Goal: Task Accomplishment & Management: Complete application form

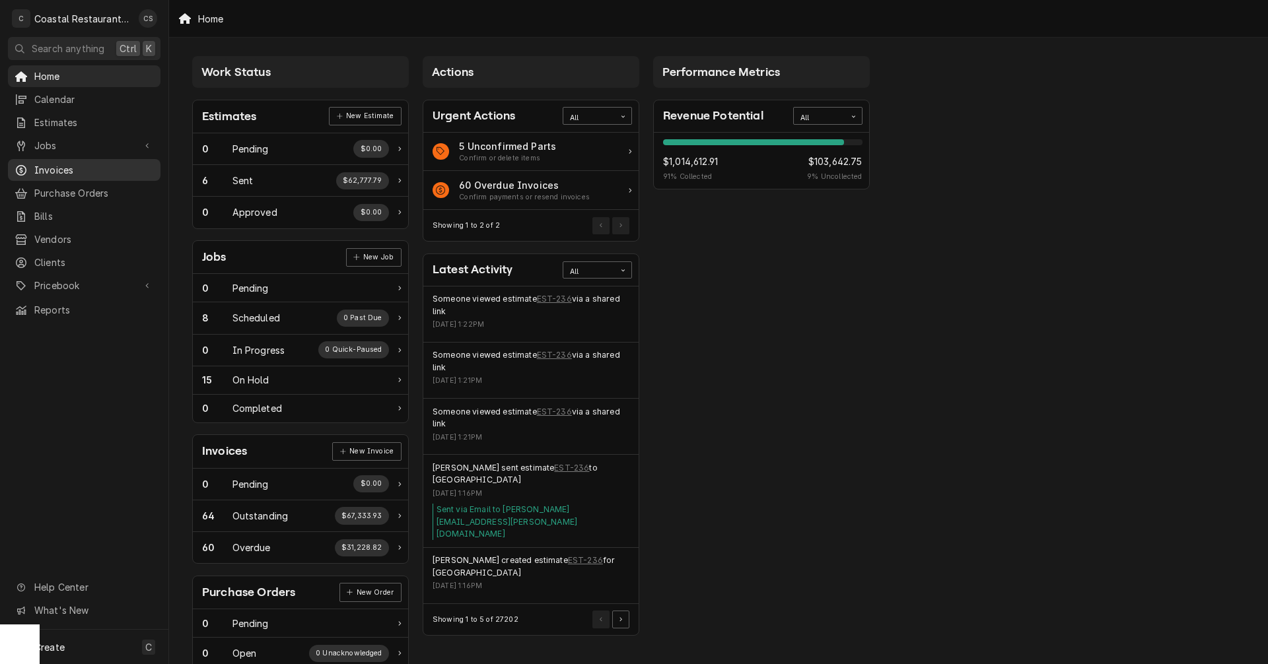
click at [63, 166] on span "Invoices" at bounding box center [94, 170] width 120 height 14
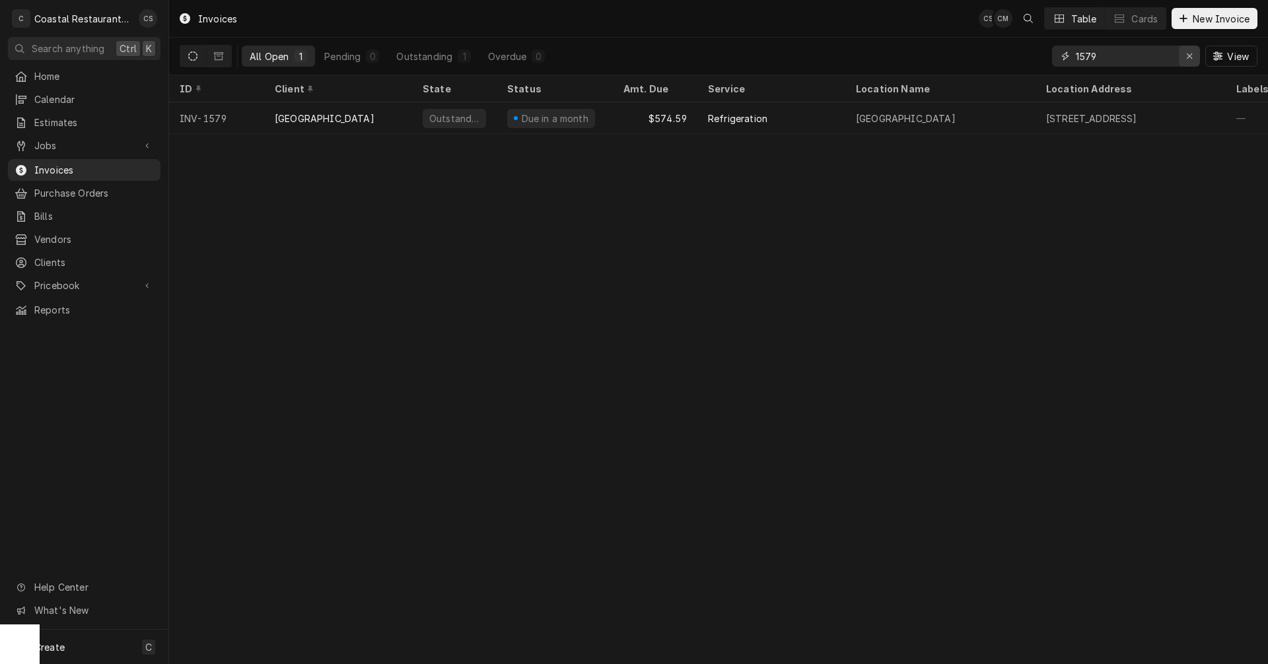
click at [1193, 55] on div "Erase input" at bounding box center [1189, 56] width 13 height 13
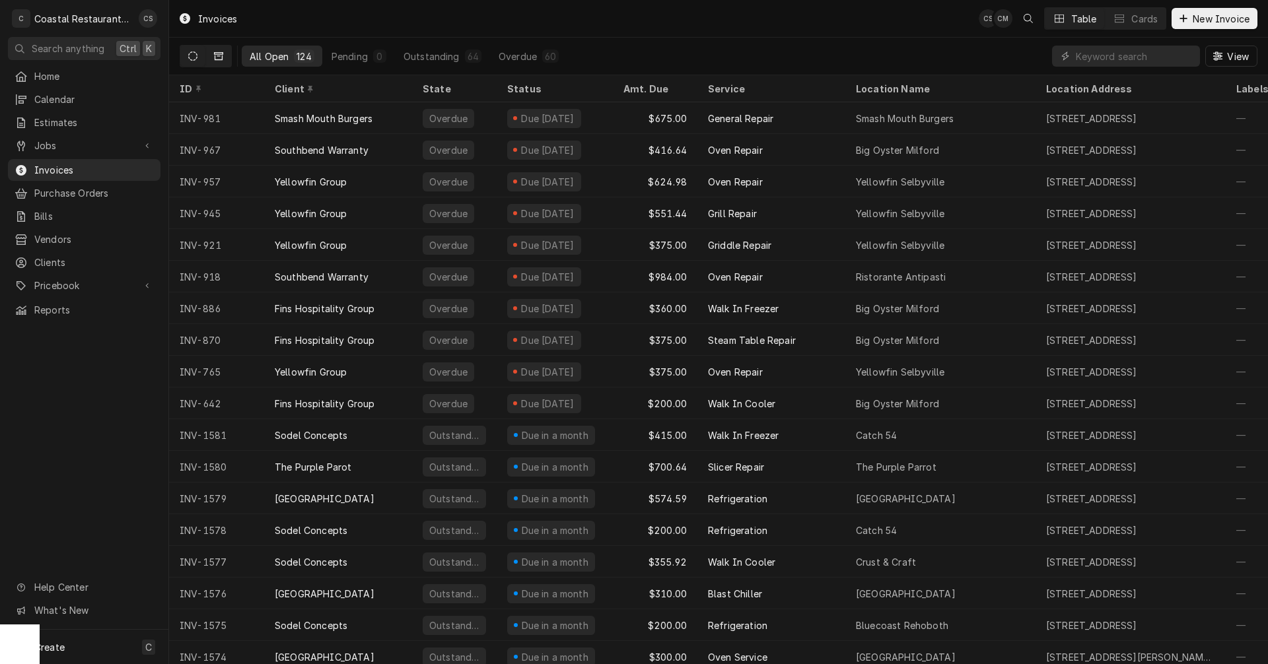
click at [216, 56] on icon "Dynamic Content Wrapper" at bounding box center [218, 56] width 9 height 9
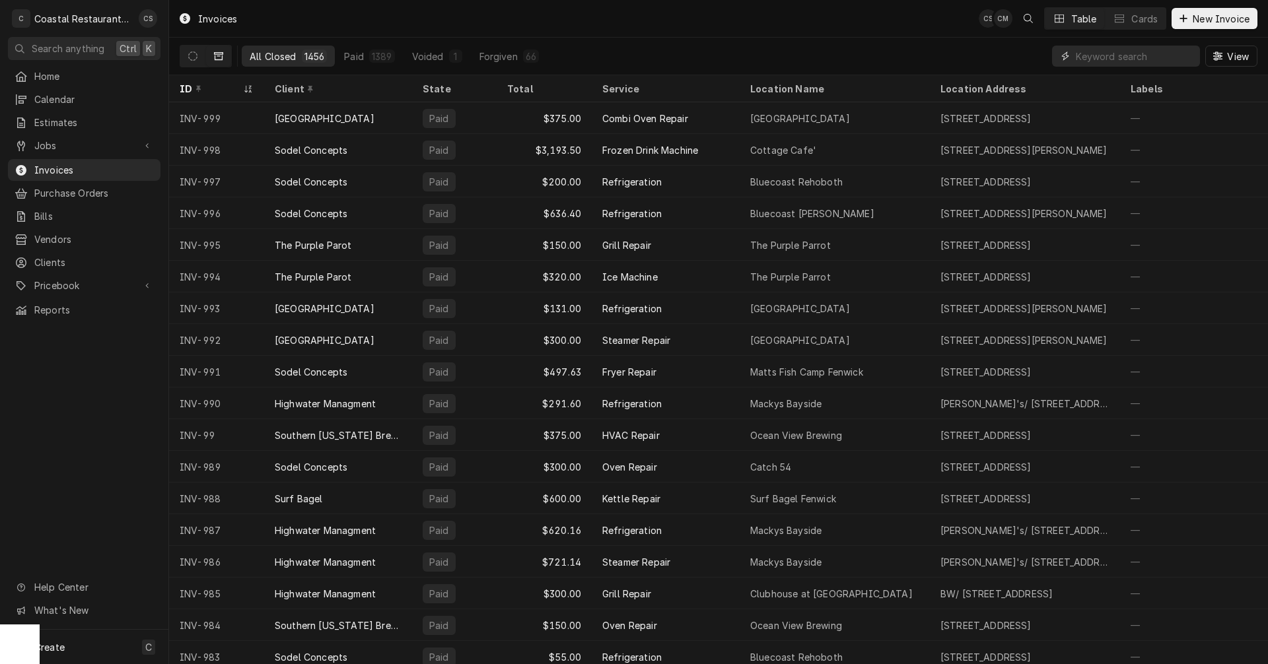
click at [1162, 57] on input "Dynamic Content Wrapper" at bounding box center [1135, 56] width 118 height 21
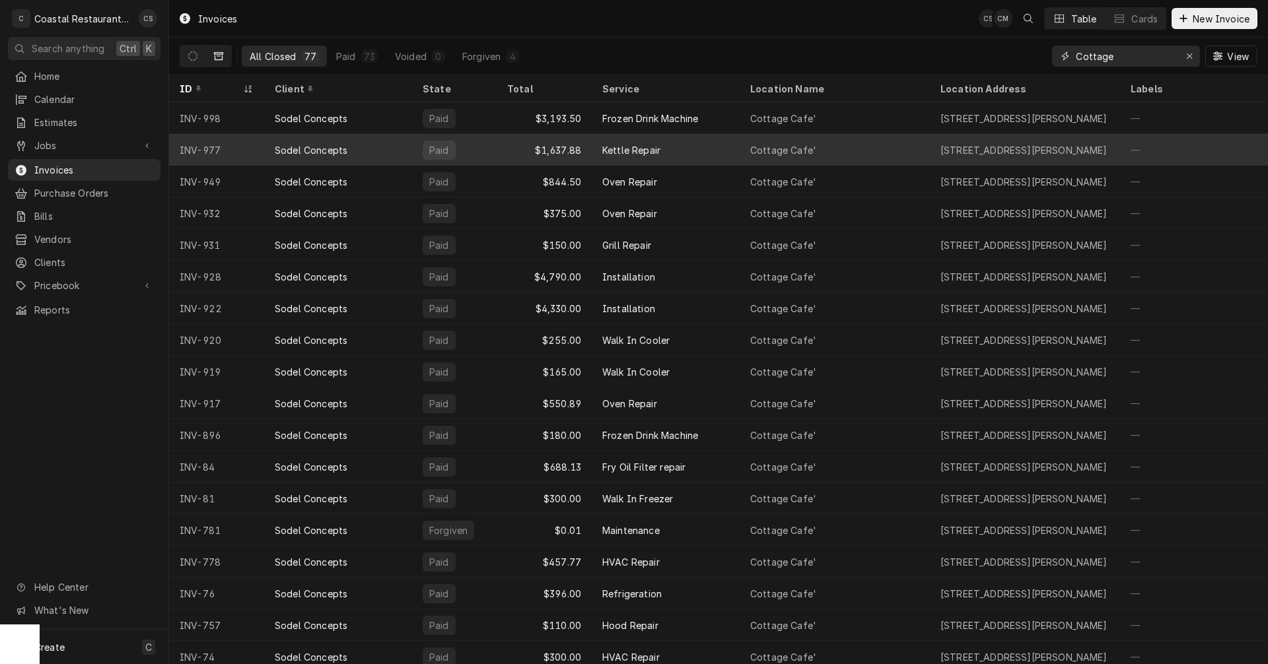
type input "Cottage"
click at [648, 148] on div "Kettle Repair" at bounding box center [631, 150] width 58 height 14
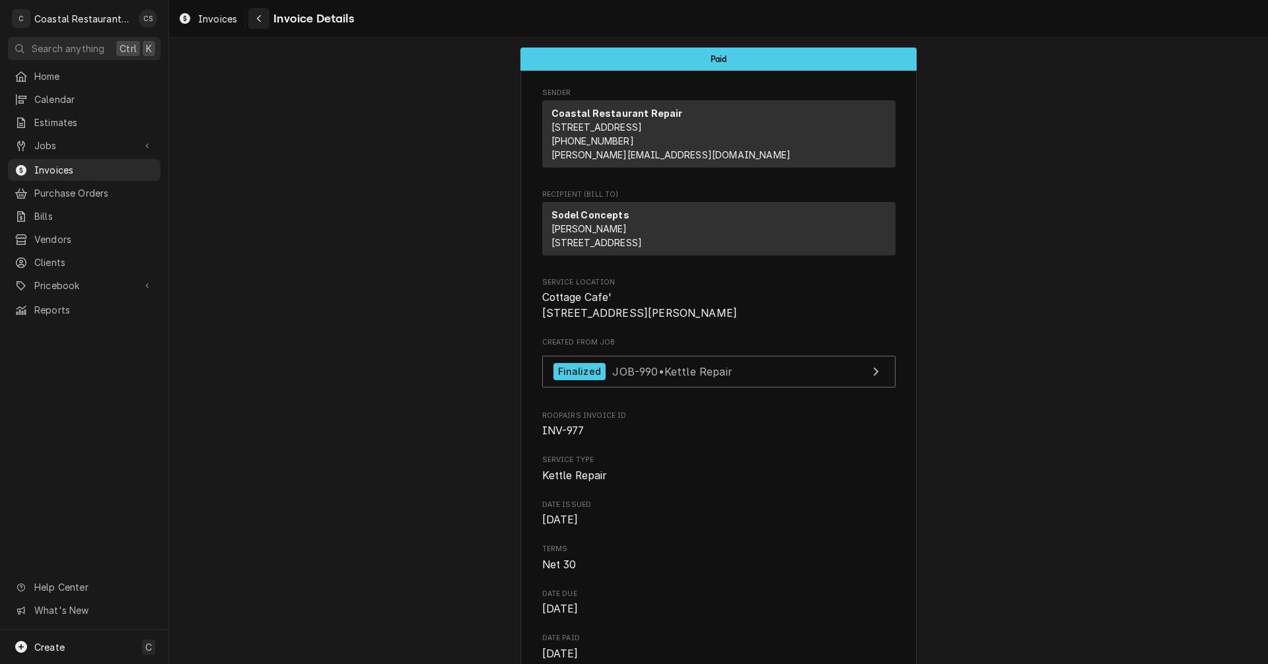
click at [254, 18] on div "Navigate back" at bounding box center [258, 18] width 13 height 13
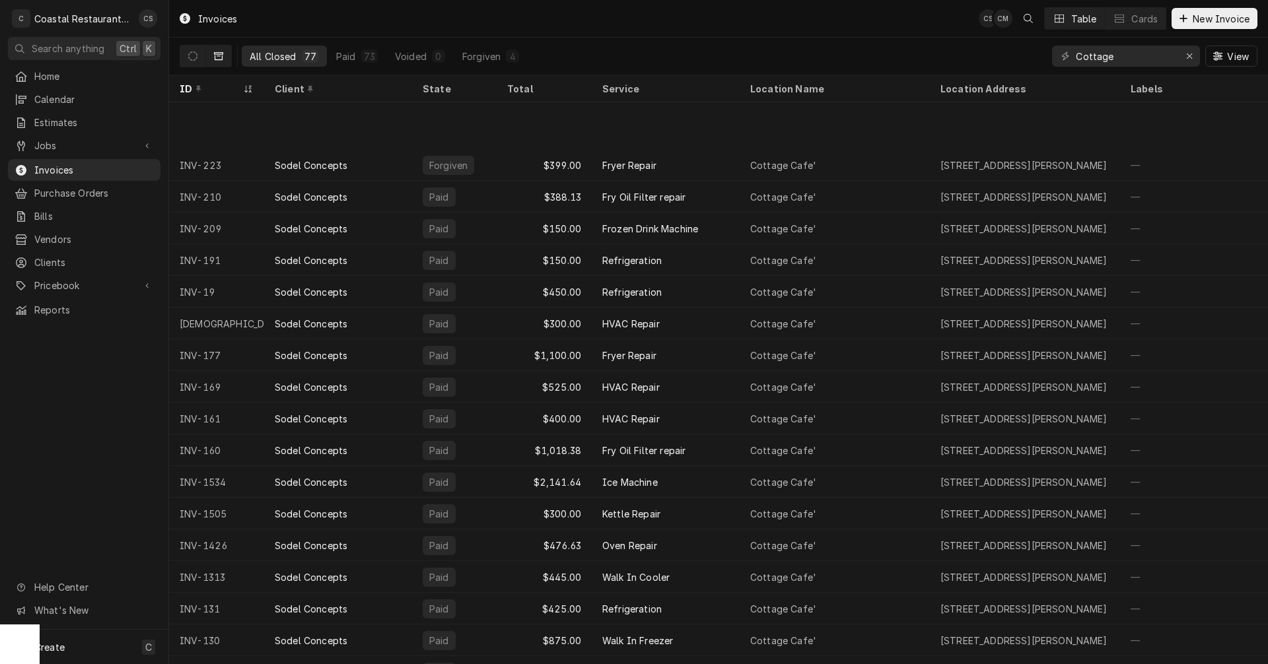
scroll to position [1601, 0]
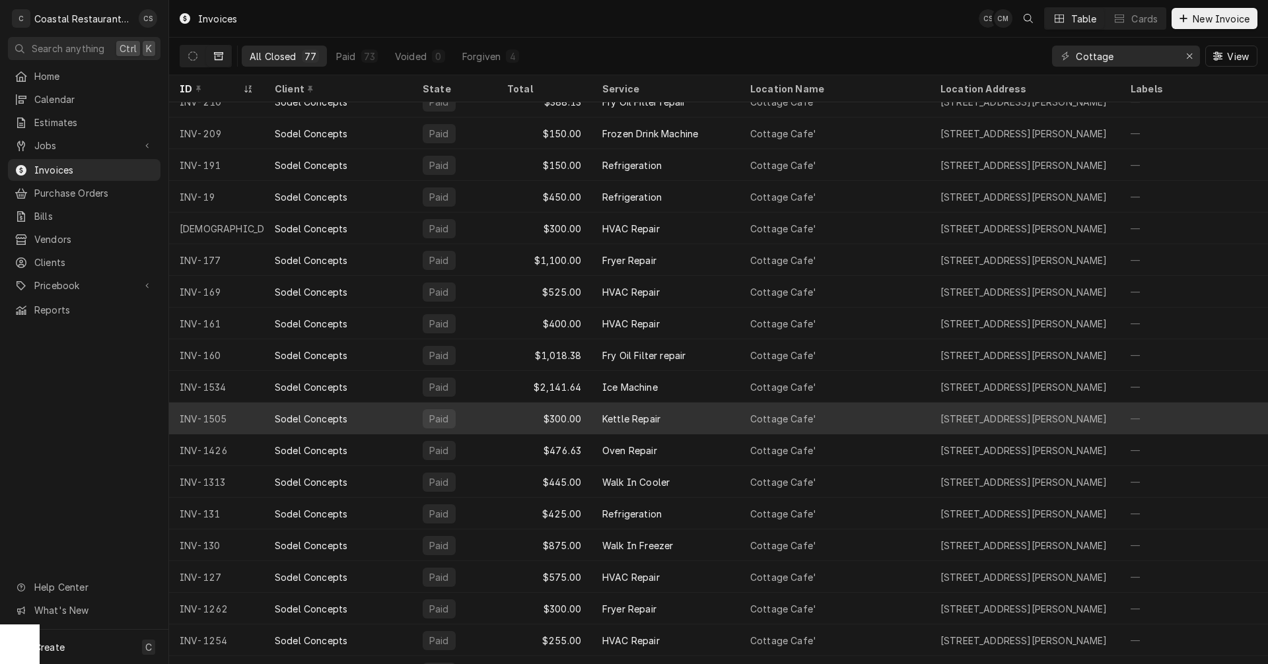
click at [269, 416] on div "Sodel Concepts" at bounding box center [338, 419] width 148 height 32
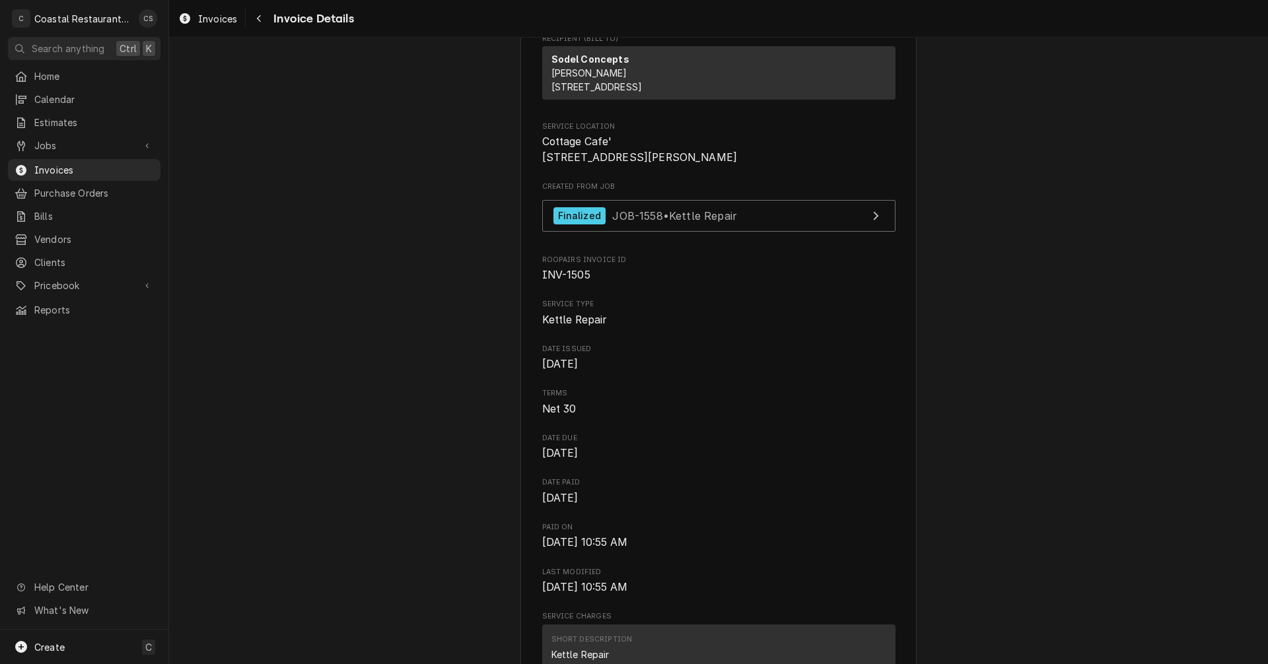
scroll to position [66, 0]
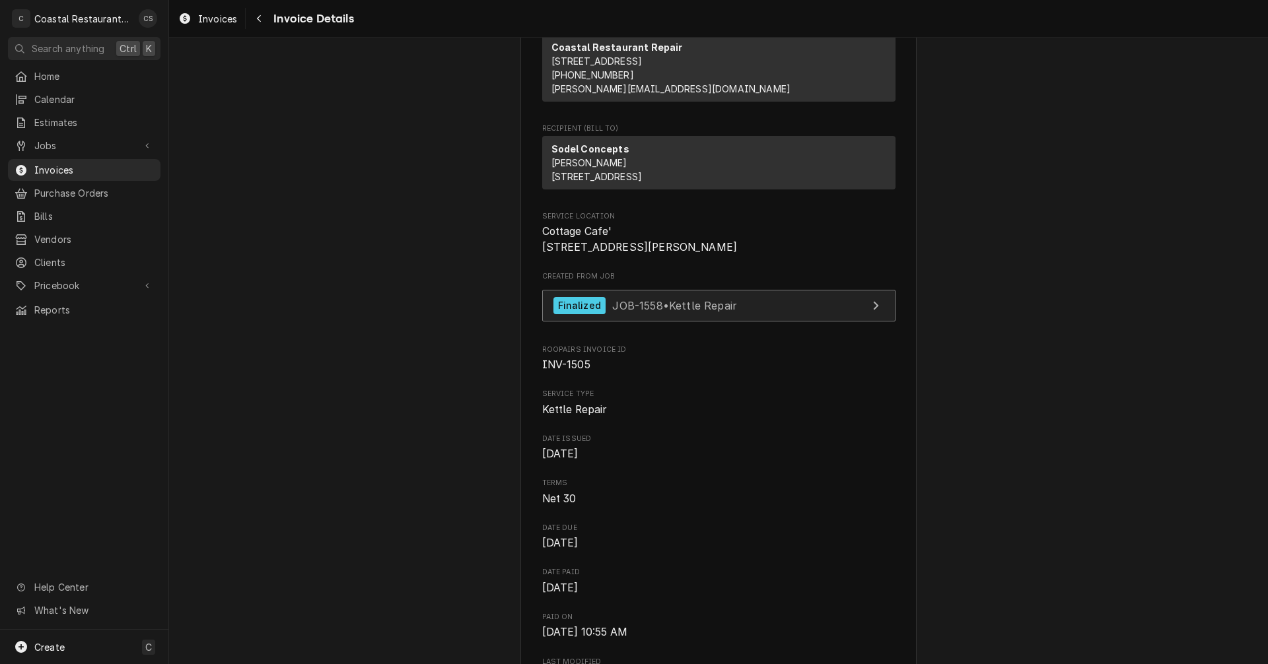
click at [668, 312] on span "JOB-1558 • Kettle Repair" at bounding box center [674, 304] width 125 height 13
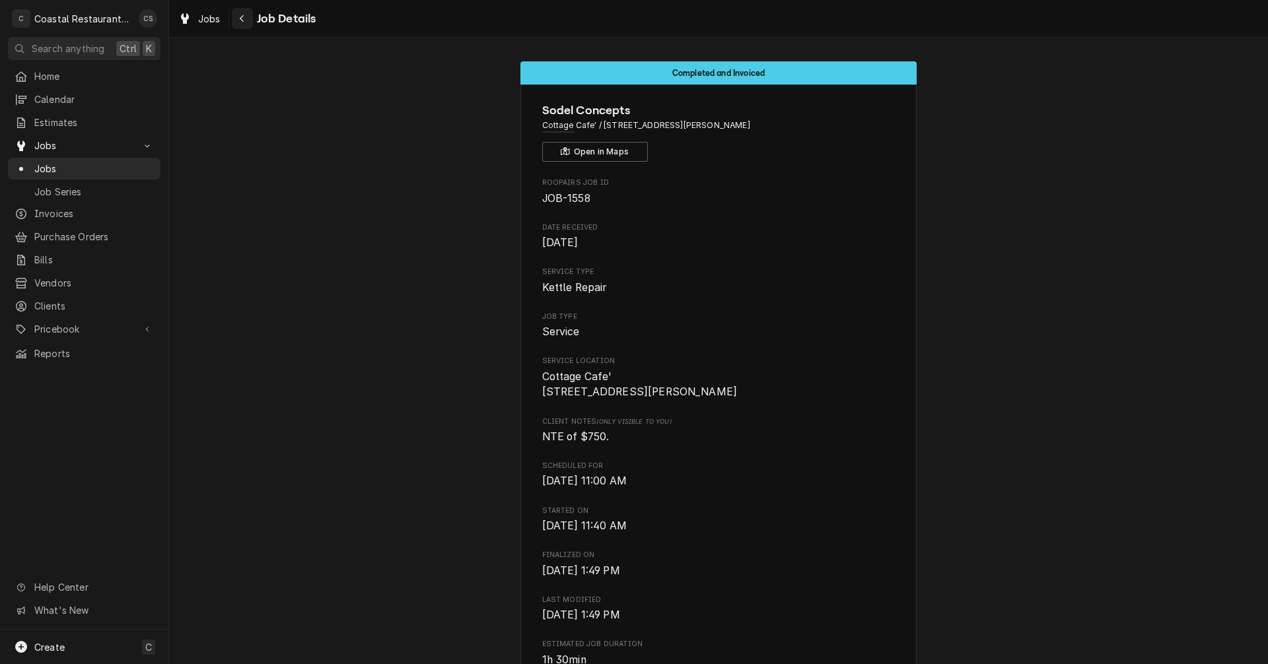
click at [240, 18] on icon "Navigate back" at bounding box center [242, 18] width 6 height 9
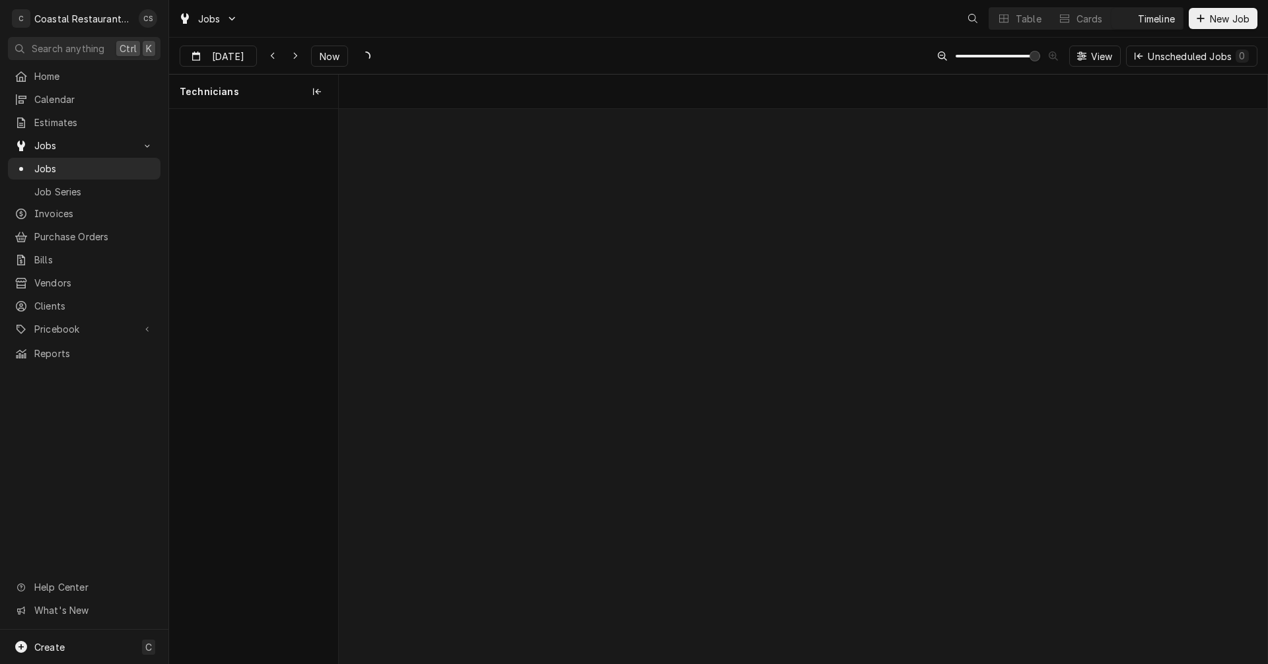
scroll to position [0, 18427]
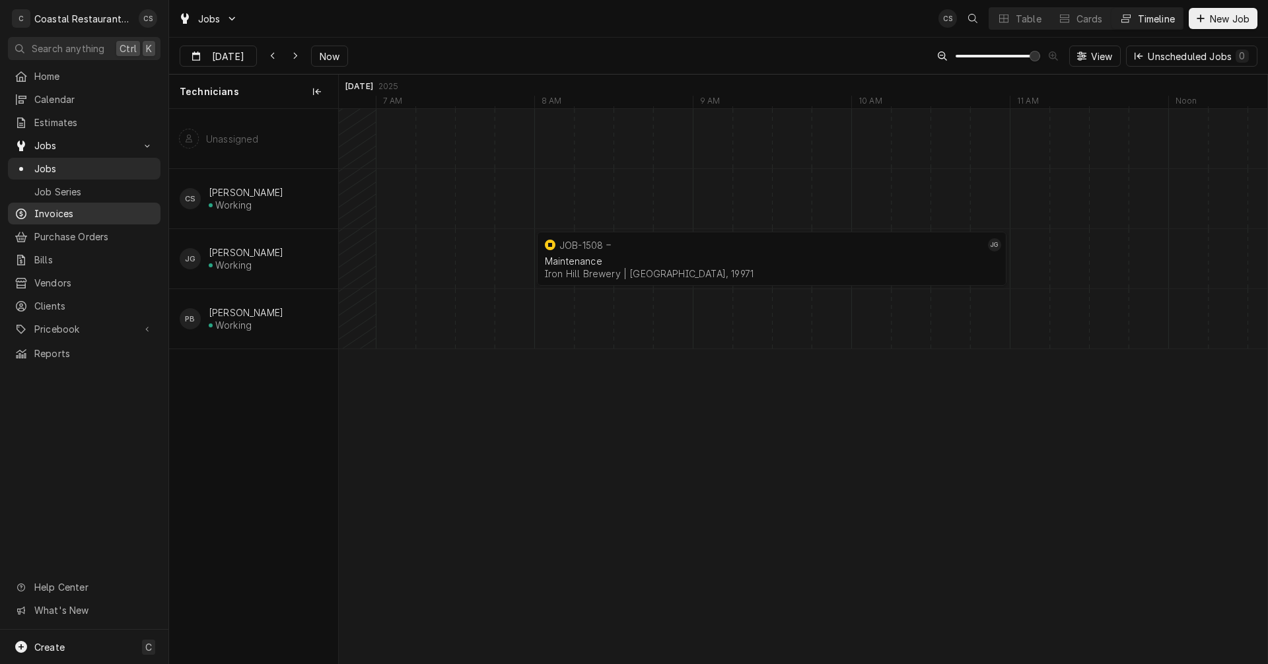
click at [63, 207] on span "Invoices" at bounding box center [94, 214] width 120 height 14
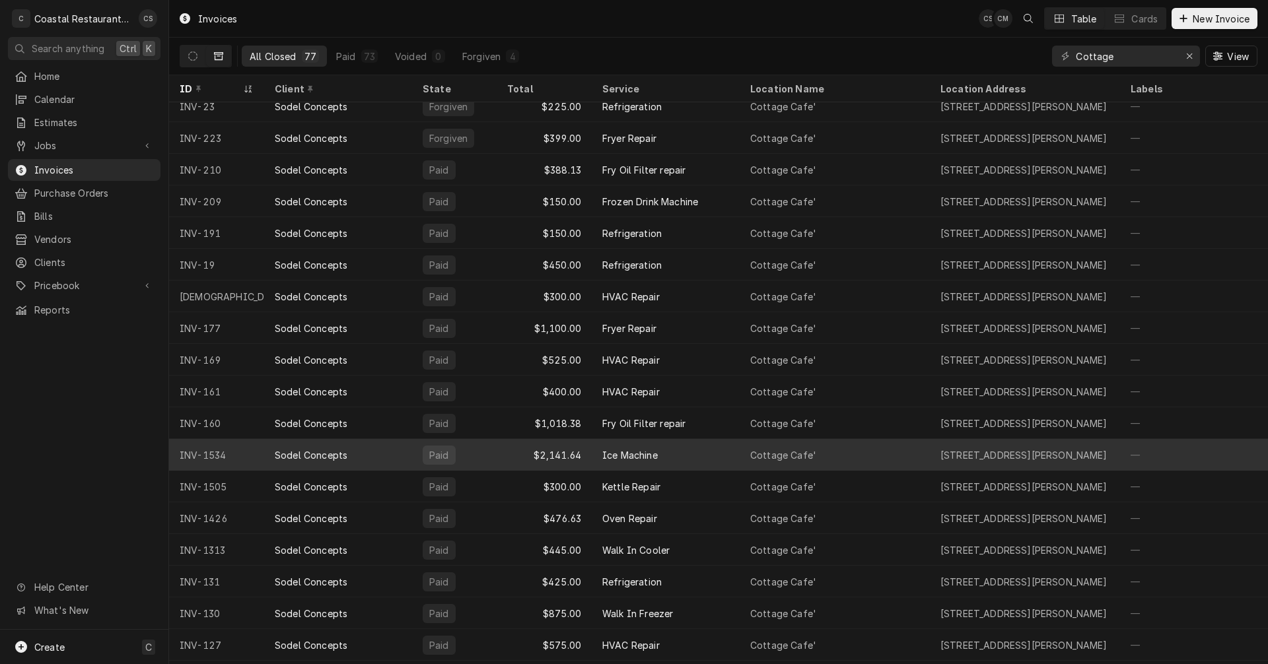
scroll to position [1538, 0]
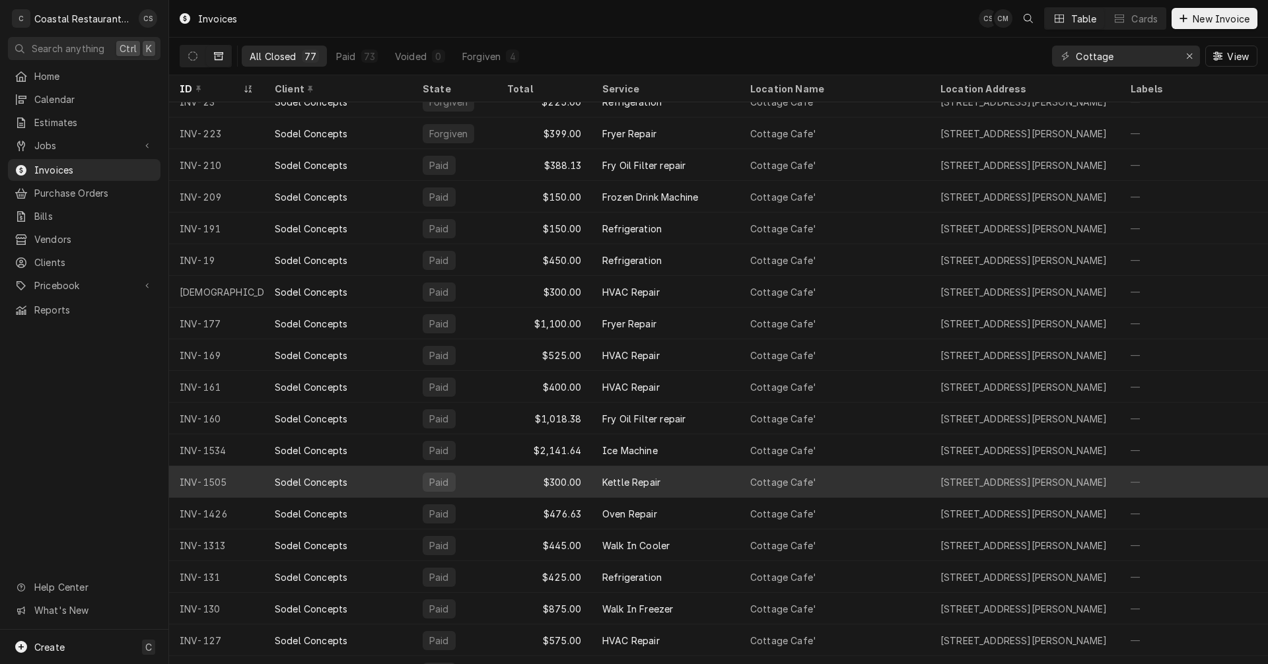
click at [612, 477] on div "Kettle Repair" at bounding box center [631, 482] width 58 height 14
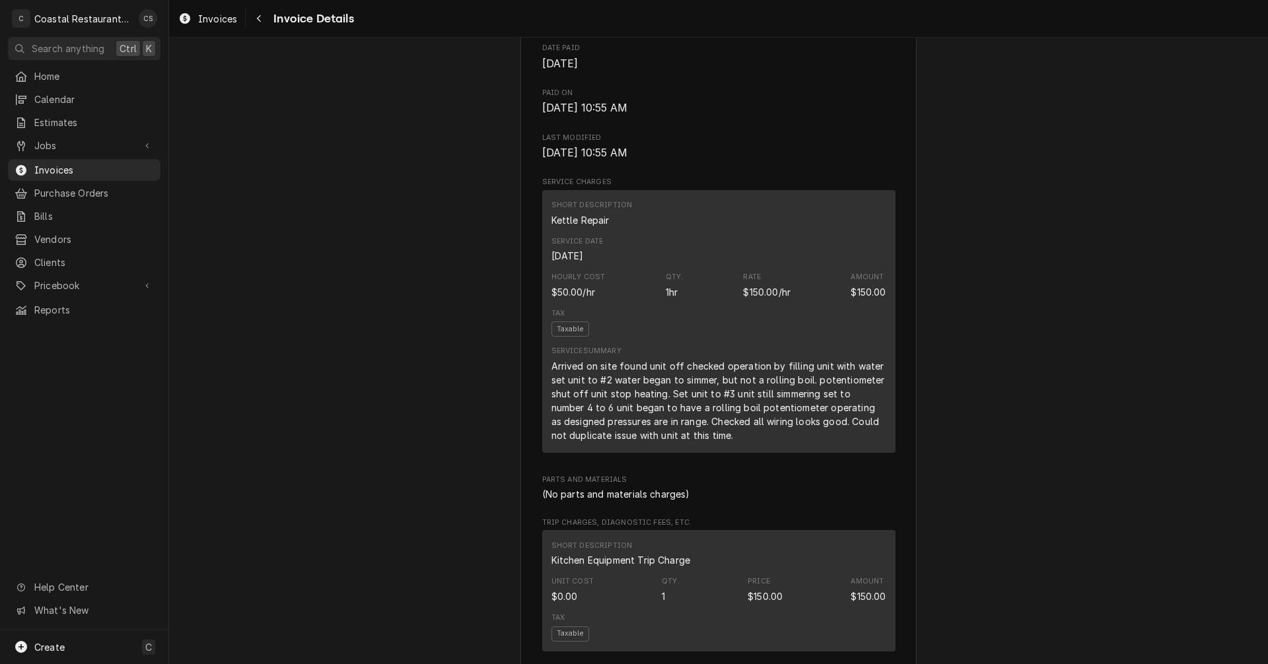
scroll to position [594, 0]
click at [50, 137] on div "Jobs" at bounding box center [84, 145] width 147 height 17
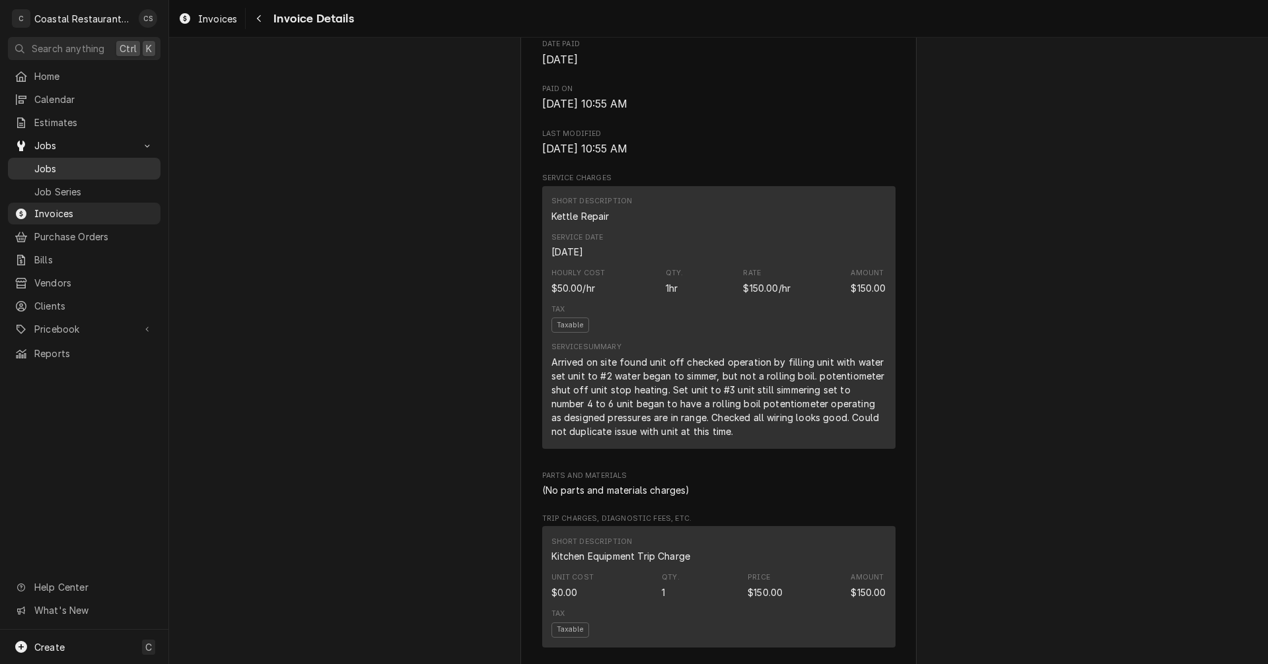
click at [60, 162] on span "Jobs" at bounding box center [94, 169] width 120 height 14
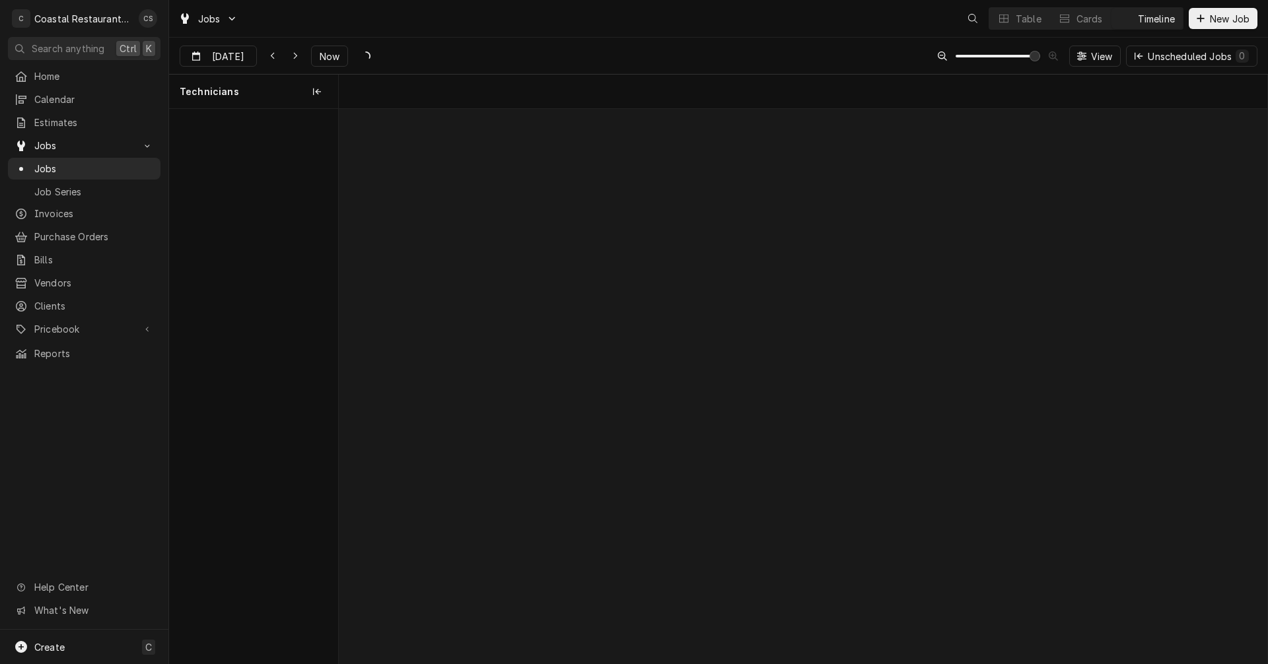
scroll to position [0, 18427]
click at [296, 55] on div "Dynamic Content Wrapper" at bounding box center [295, 56] width 13 height 13
type input "[DATE]"
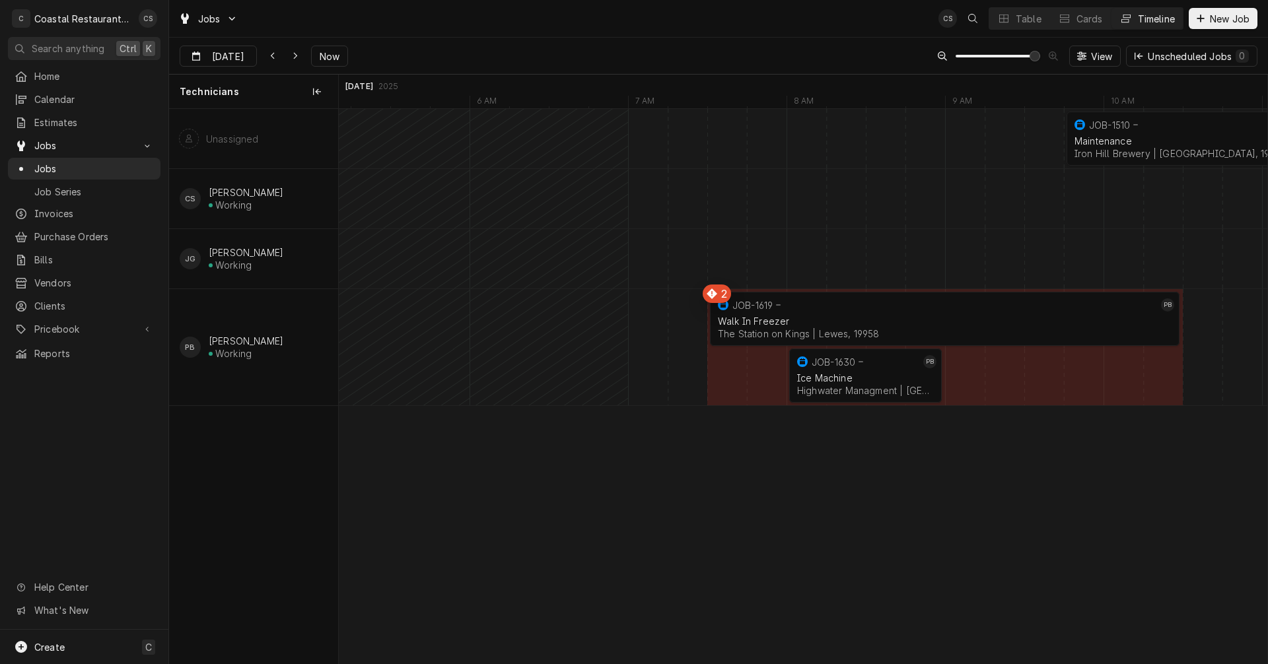
scroll to position [0, 0]
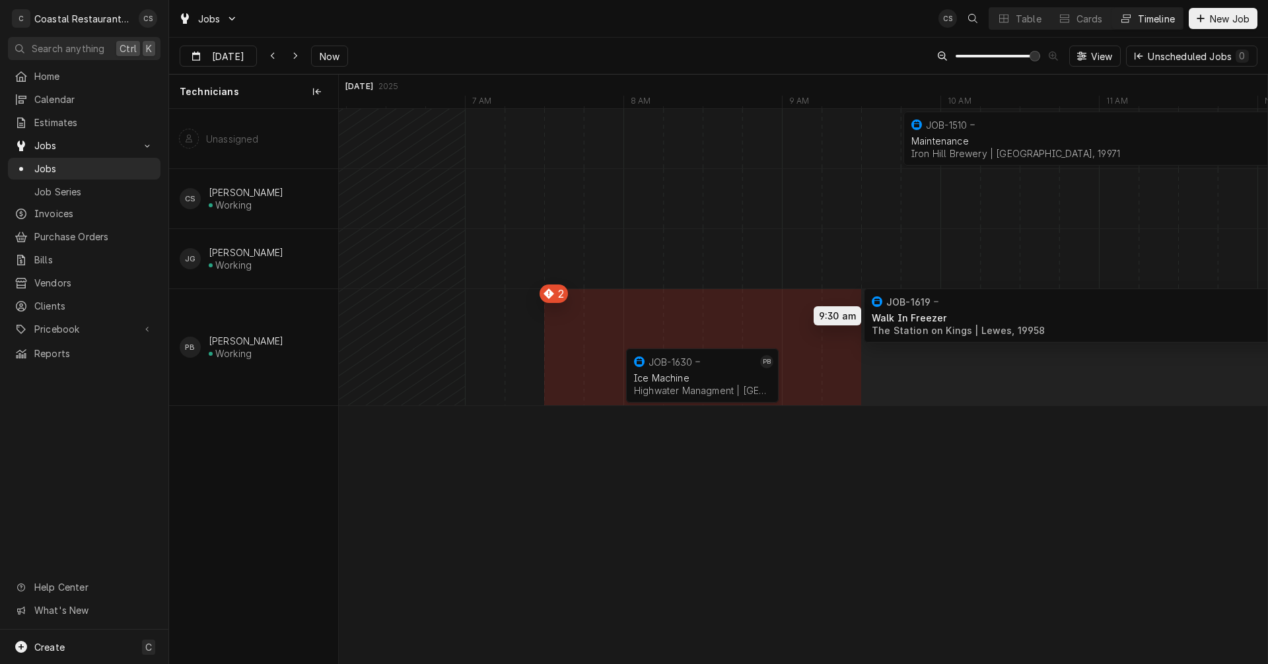
drag, startPoint x: 836, startPoint y: 323, endPoint x: 1141, endPoint y: 320, distance: 305.1
click at [1141, 320] on div "9:45 AM 12:45 PM JOB-1510 Maintenance [GEOGRAPHIC_DATA] | [GEOGRAPHIC_DATA], 19…" at bounding box center [803, 386] width 928 height 555
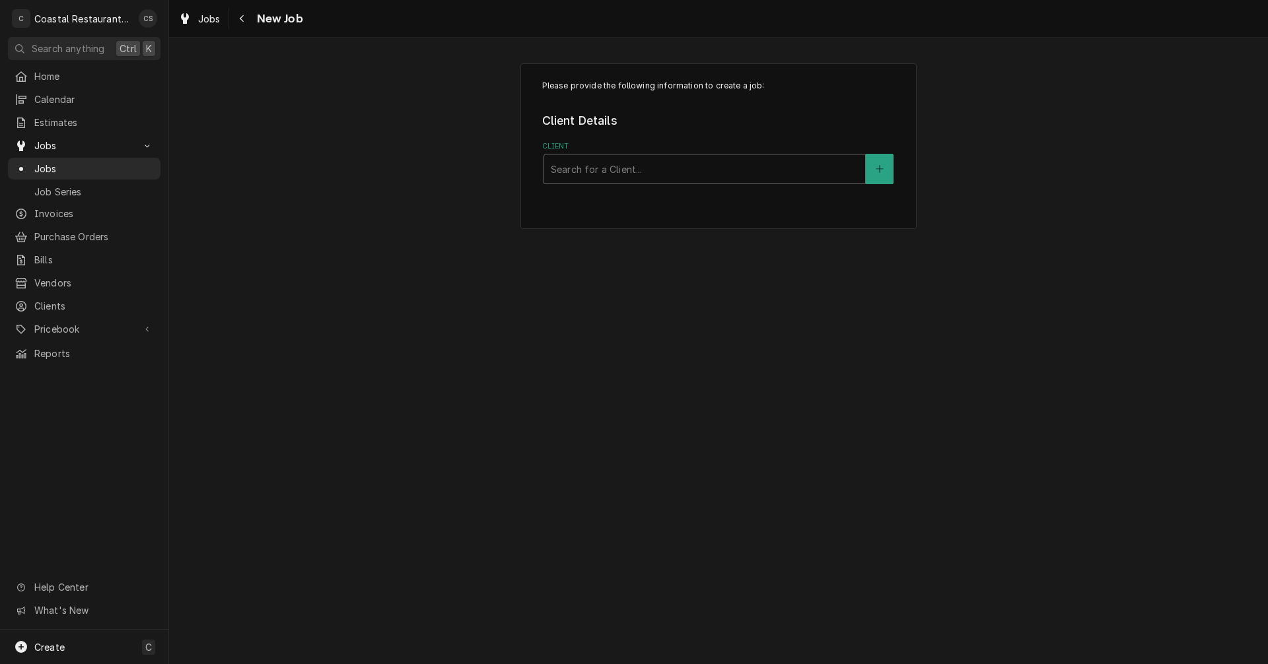
click at [613, 170] on div "Client" at bounding box center [705, 169] width 308 height 24
type input "Blue"
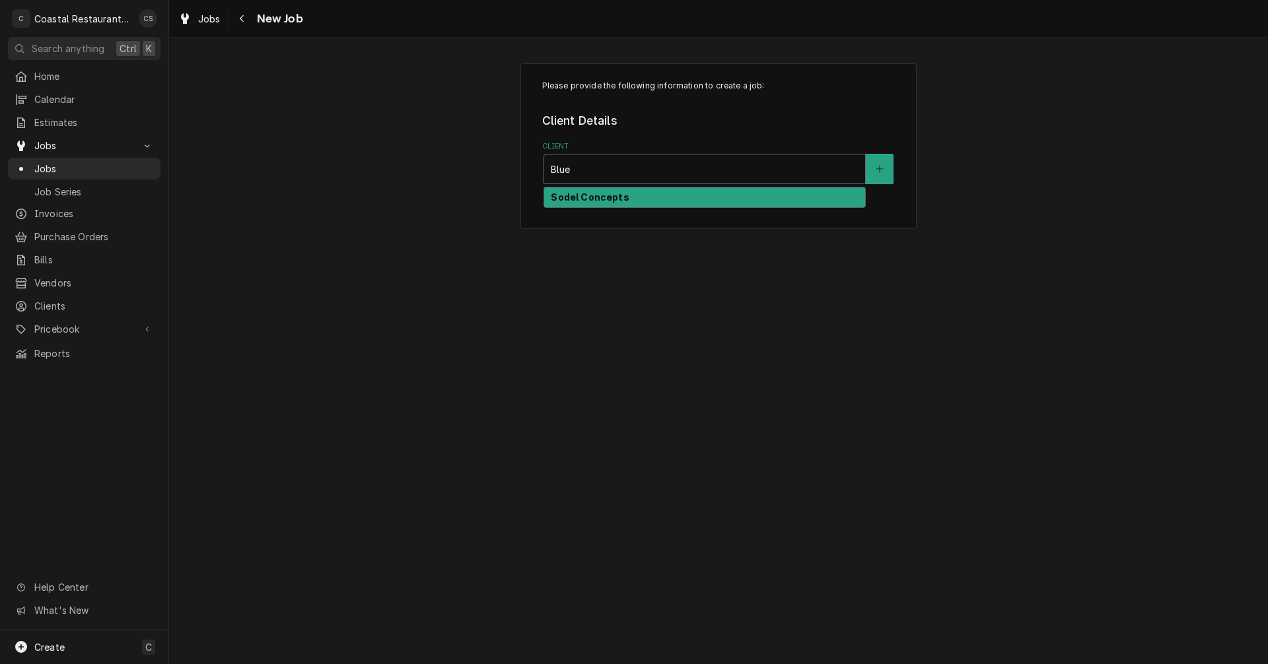
click at [584, 199] on strong "Sodel Concepts" at bounding box center [590, 197] width 78 height 11
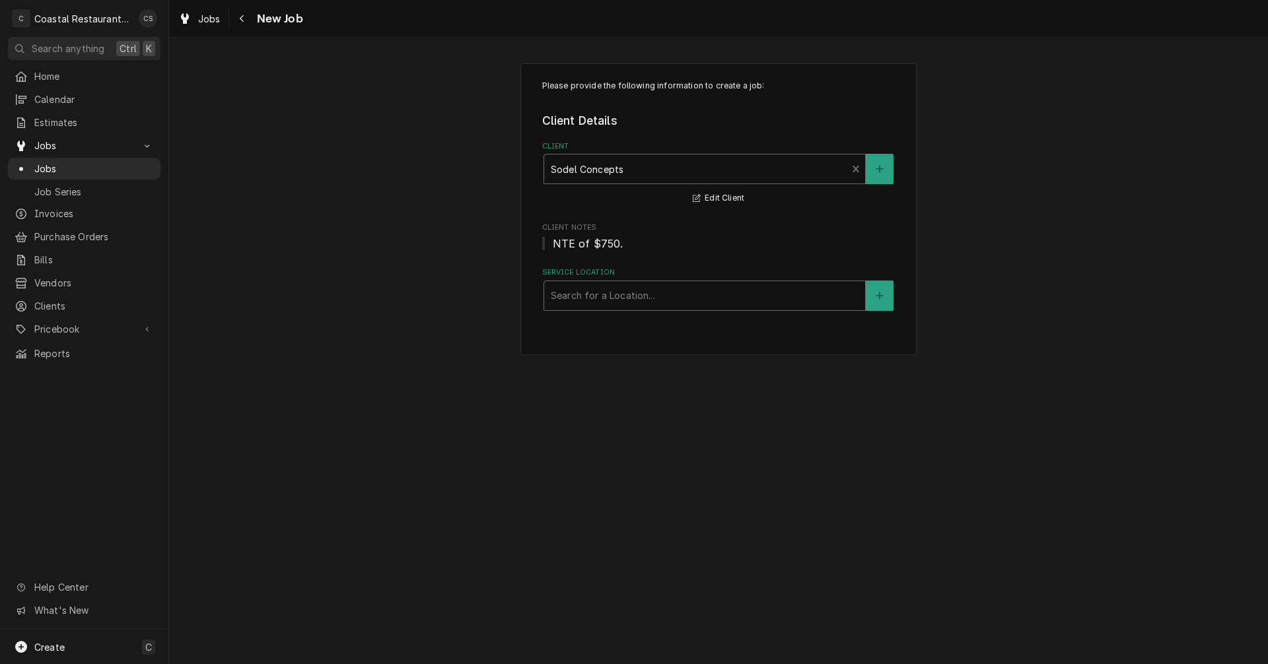
click at [601, 297] on div "Service Location" at bounding box center [705, 296] width 308 height 24
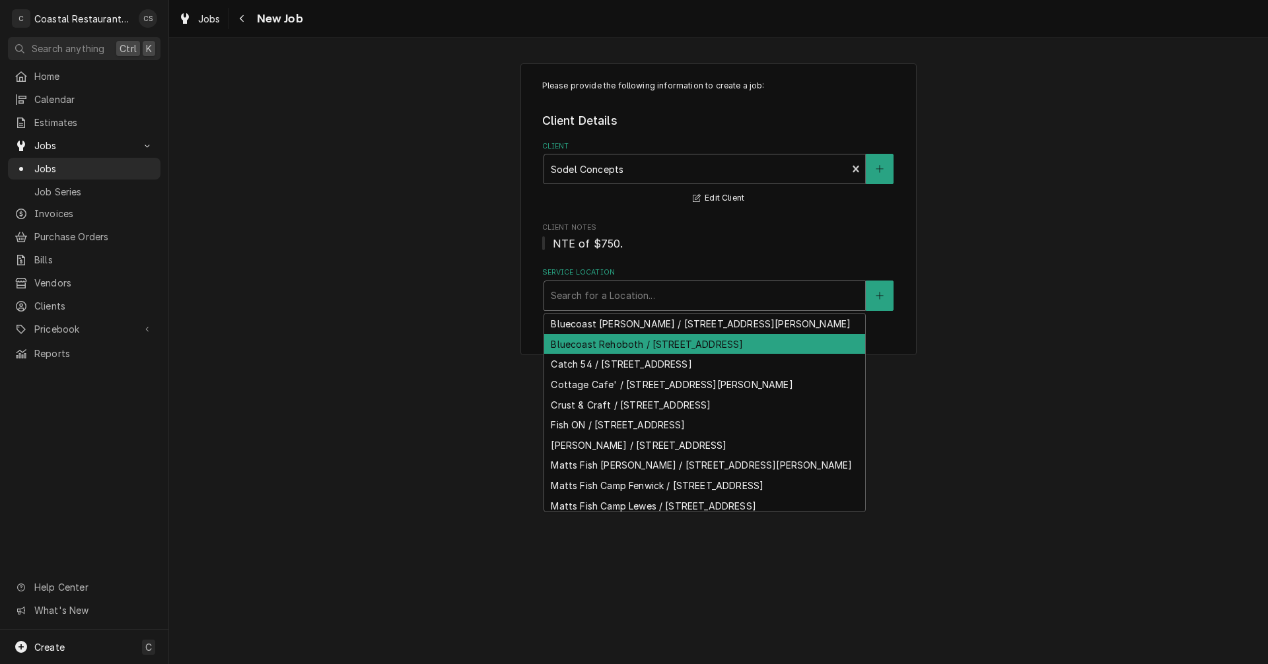
click at [620, 355] on div "Bluecoast Rehoboth / 30115 Veterans Way, Rehoboth Beach, DE 19971" at bounding box center [704, 344] width 321 height 20
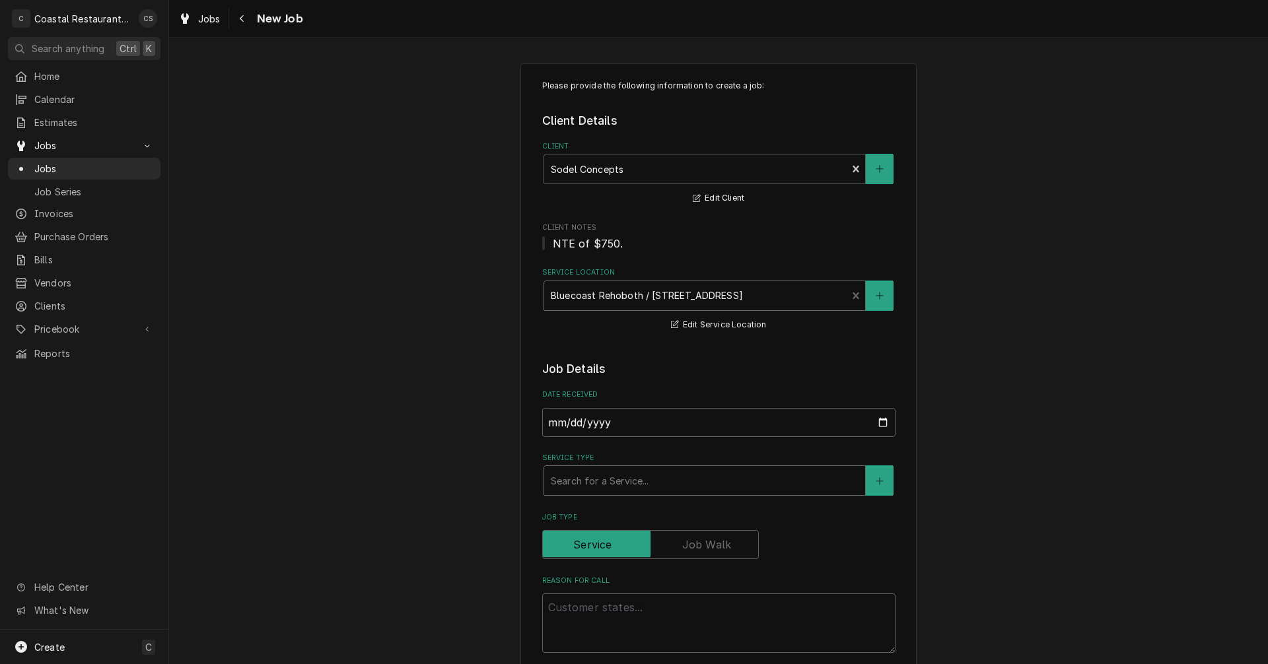
click at [590, 487] on div "Service Type" at bounding box center [705, 481] width 308 height 24
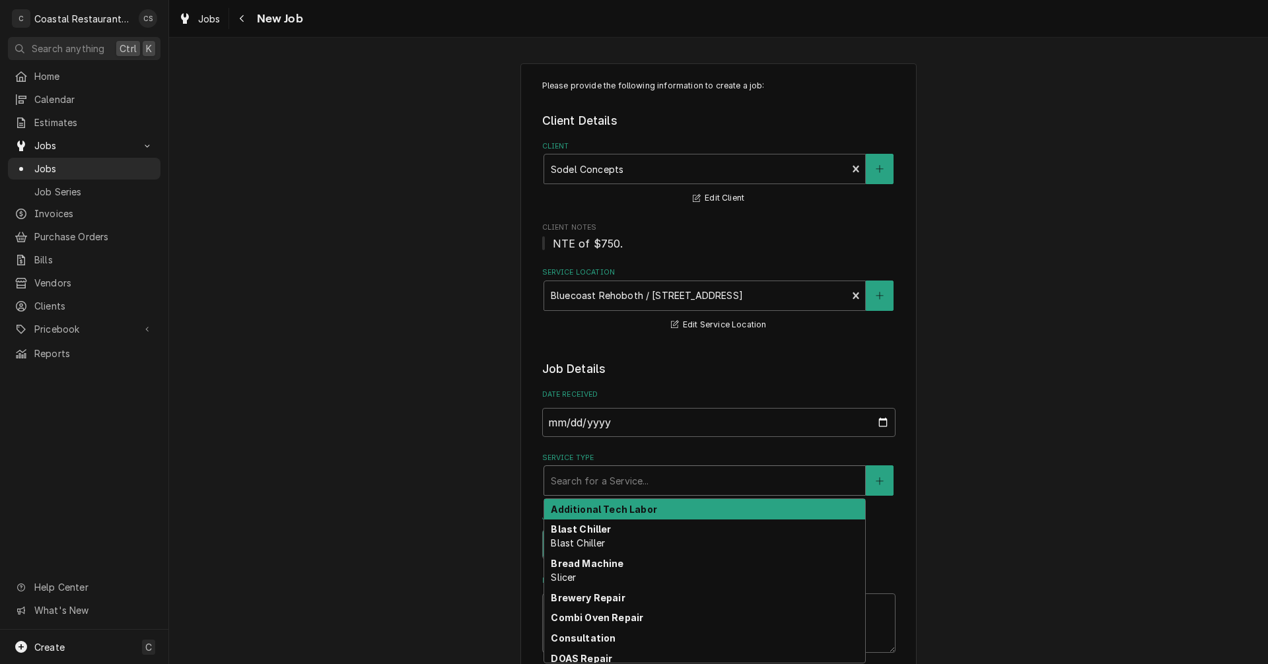
type textarea "x"
type input "S"
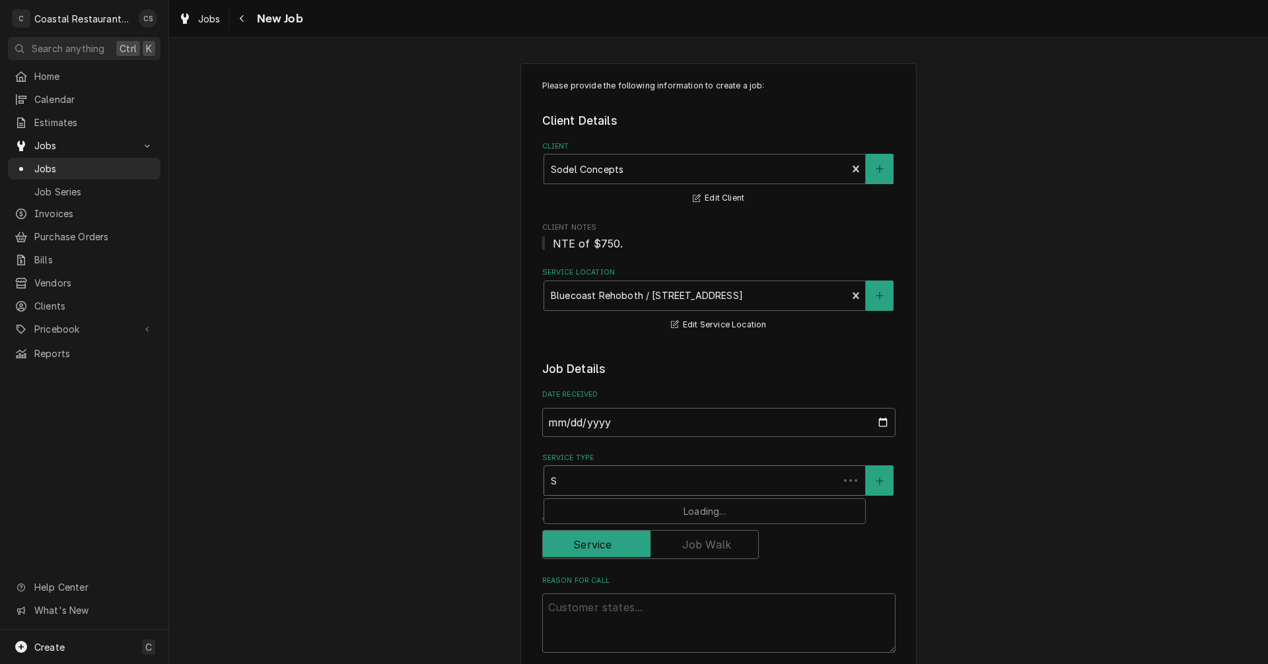
type textarea "x"
type input "St"
type textarea "x"
type input "Ste"
type textarea "x"
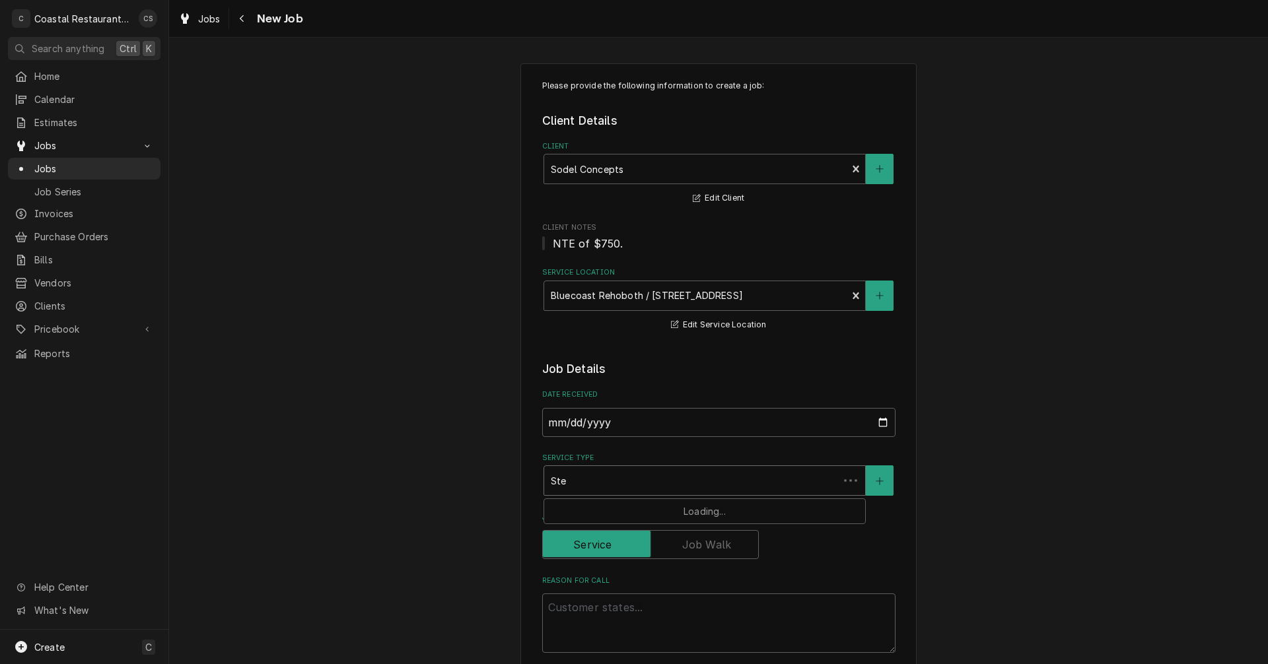
type input "Stea"
type textarea "x"
type input "Steam"
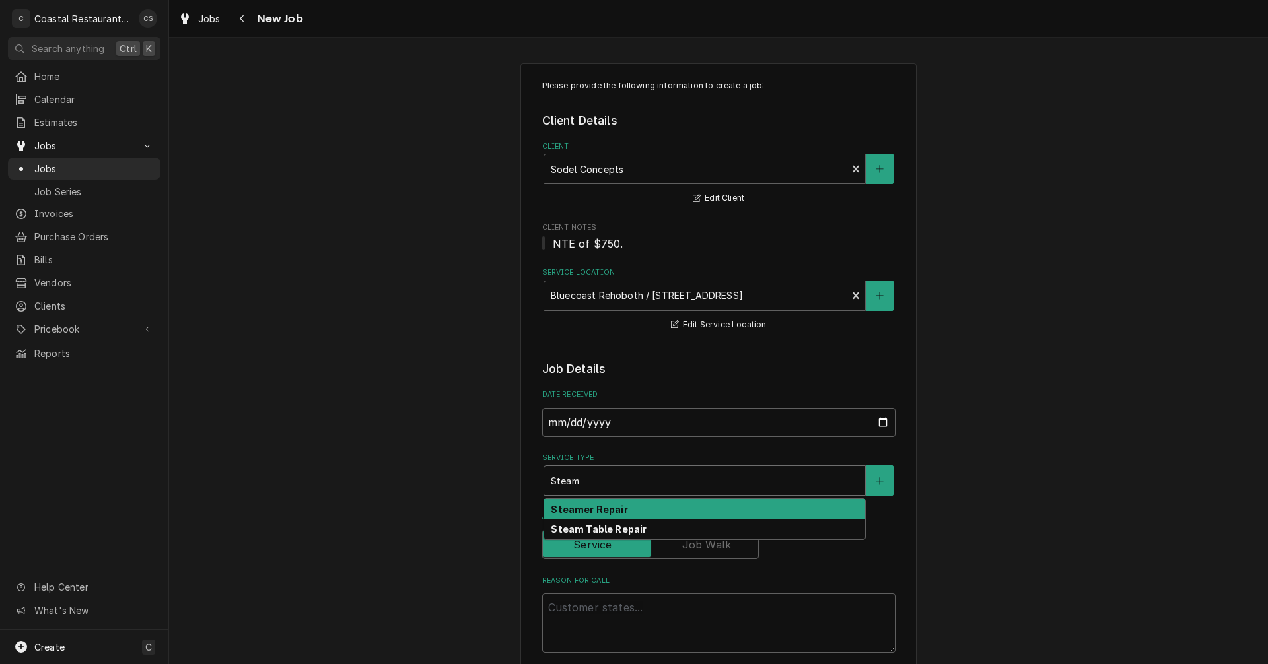
click at [590, 511] on strong "Steamer Repair" at bounding box center [589, 509] width 77 height 11
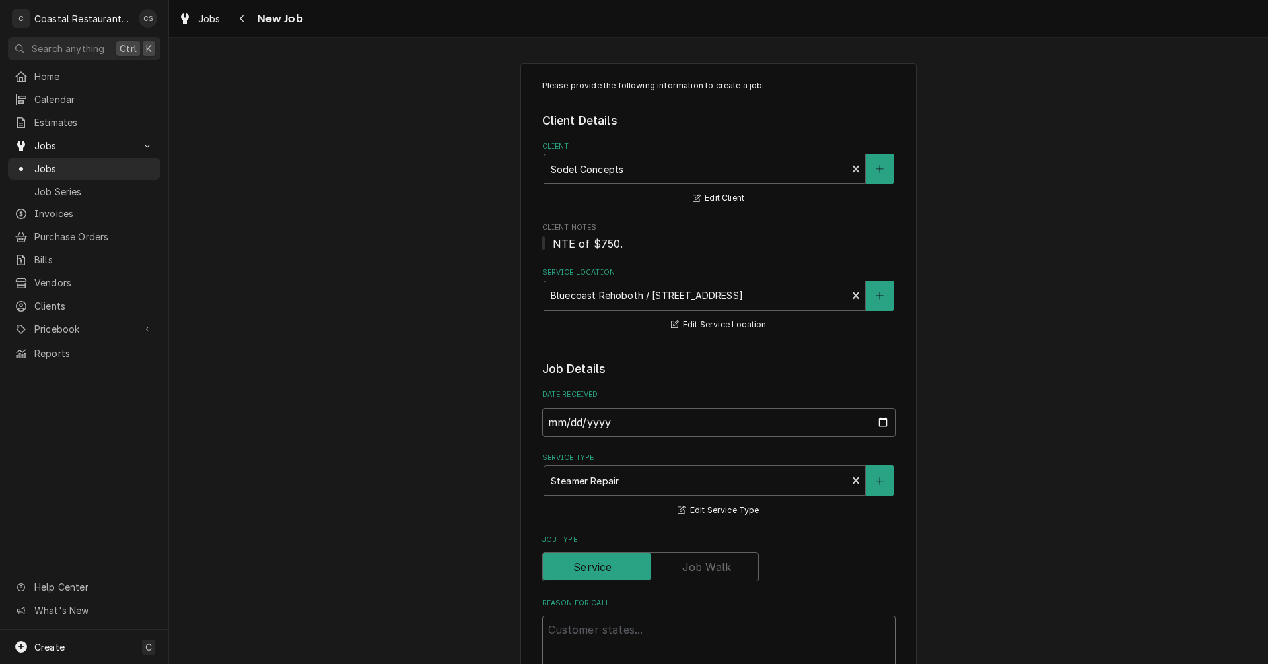
drag, startPoint x: 573, startPoint y: 631, endPoint x: 724, endPoint y: 619, distance: 151.0
click at [575, 631] on textarea "Reason For Call" at bounding box center [718, 645] width 353 height 59
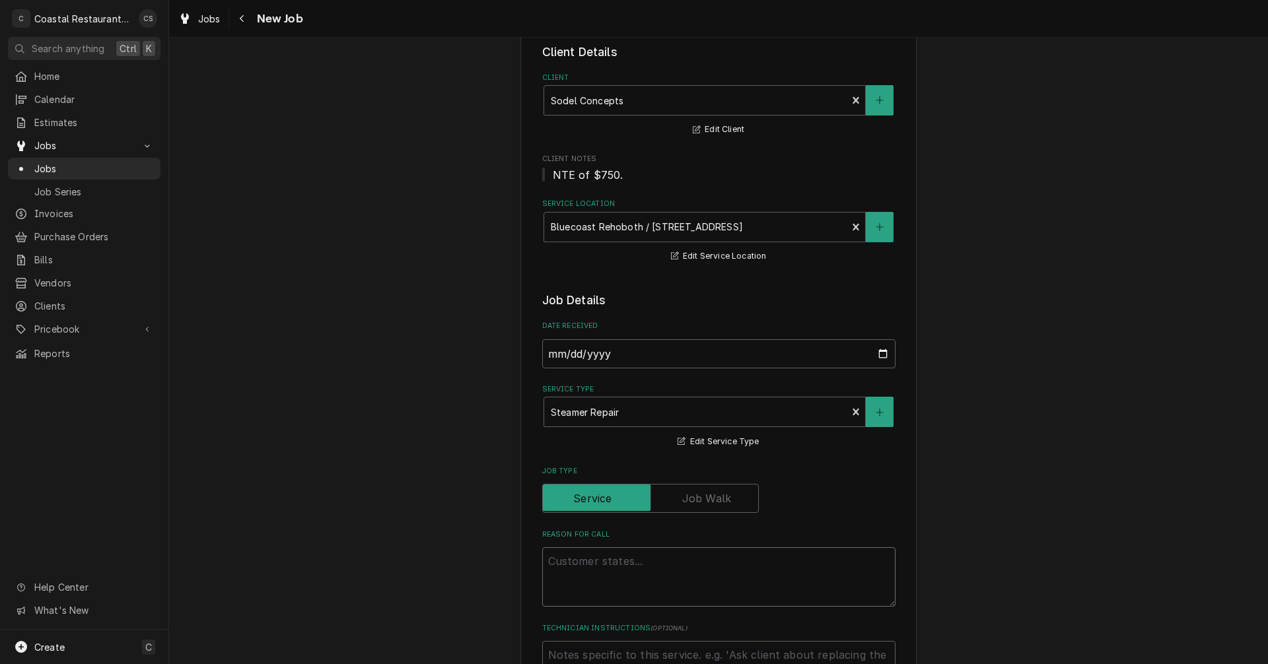
scroll to position [132, 0]
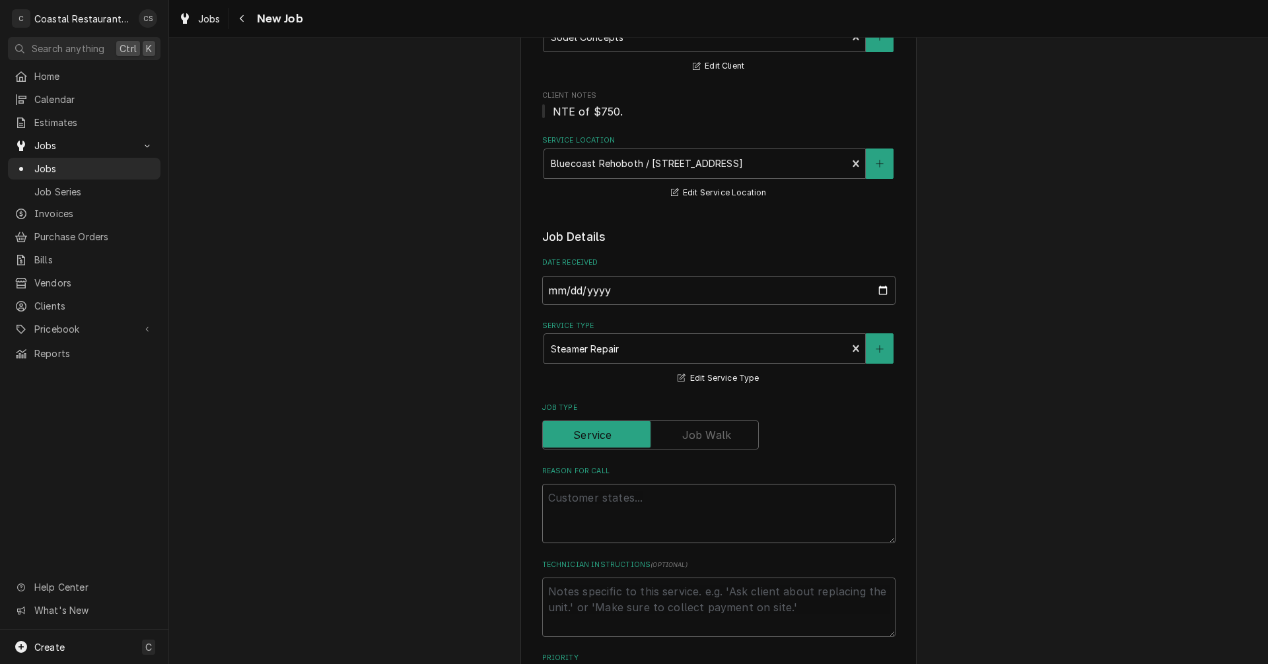
click at [564, 498] on textarea "Reason For Call" at bounding box center [718, 513] width 353 height 59
paste textarea "Work Order ID: 14176"
type textarea "x"
type textarea "Work Order ID: 14176"
type textarea "x"
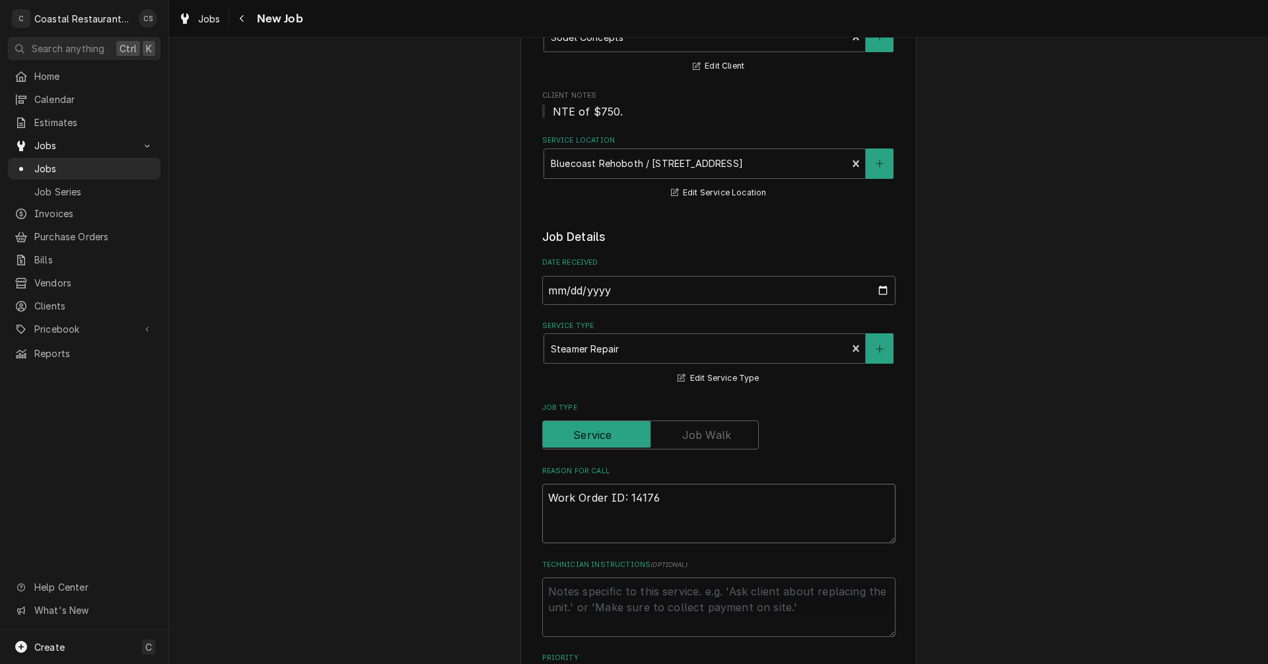
type textarea "Work Order ID: 14176"
type textarea "x"
type textarea "Work Order ID: 14176"
click at [684, 500] on textarea "Work Order ID: 14176" at bounding box center [718, 513] width 353 height 59
paste textarea "steamer has a slow leak from the back right of the machine. Also, when Roto was…"
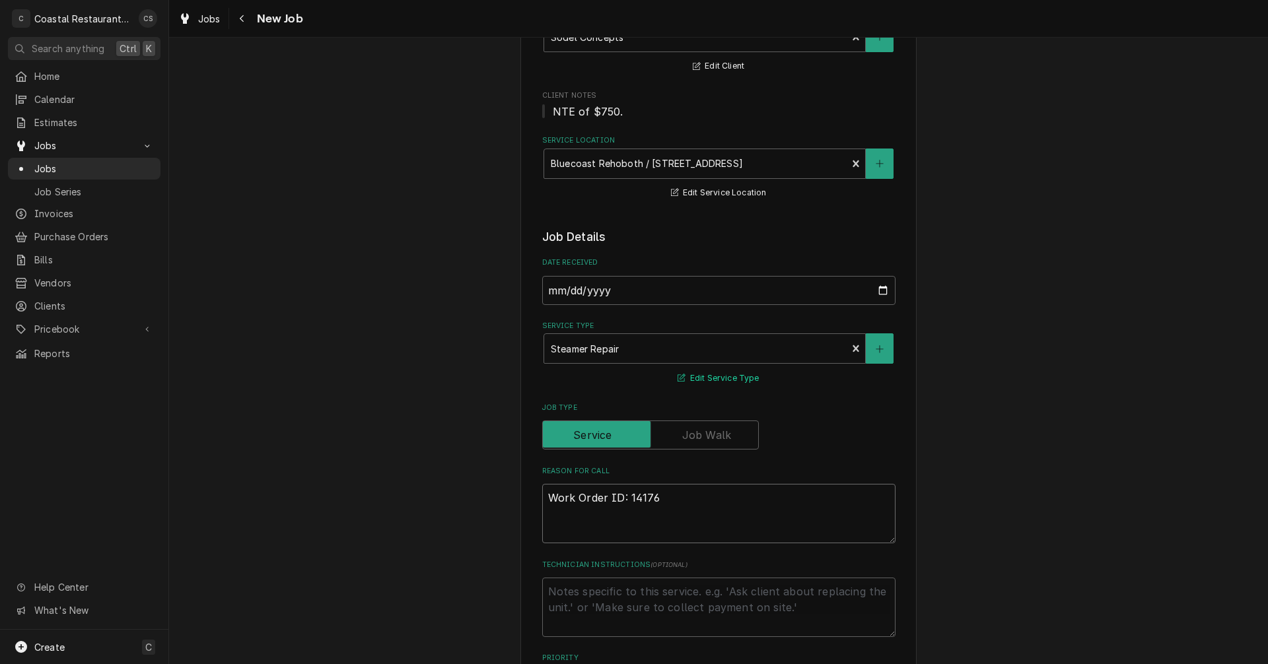
type textarea "x"
type textarea "Work Order ID: 14176 steamer has a slow leak from the back right of the machine…"
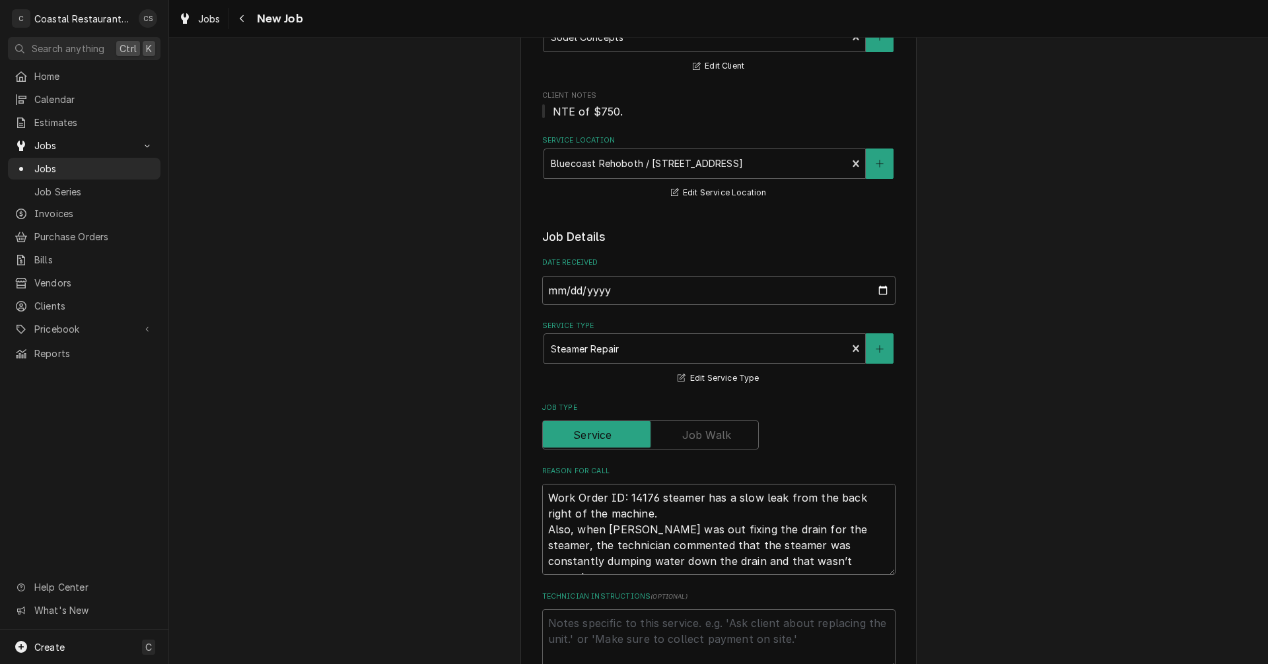
click at [543, 529] on textarea "Work Order ID: 14176 steamer has a slow leak from the back right of the machine…" at bounding box center [718, 529] width 353 height 91
type textarea "x"
type textarea "Work Order ID: 14176 steamer has a slow leak from the back right of the machine…"
type textarea "x"
type textarea "Work Order ID: 14176 steamer has a slow leak from the back right of the machine…"
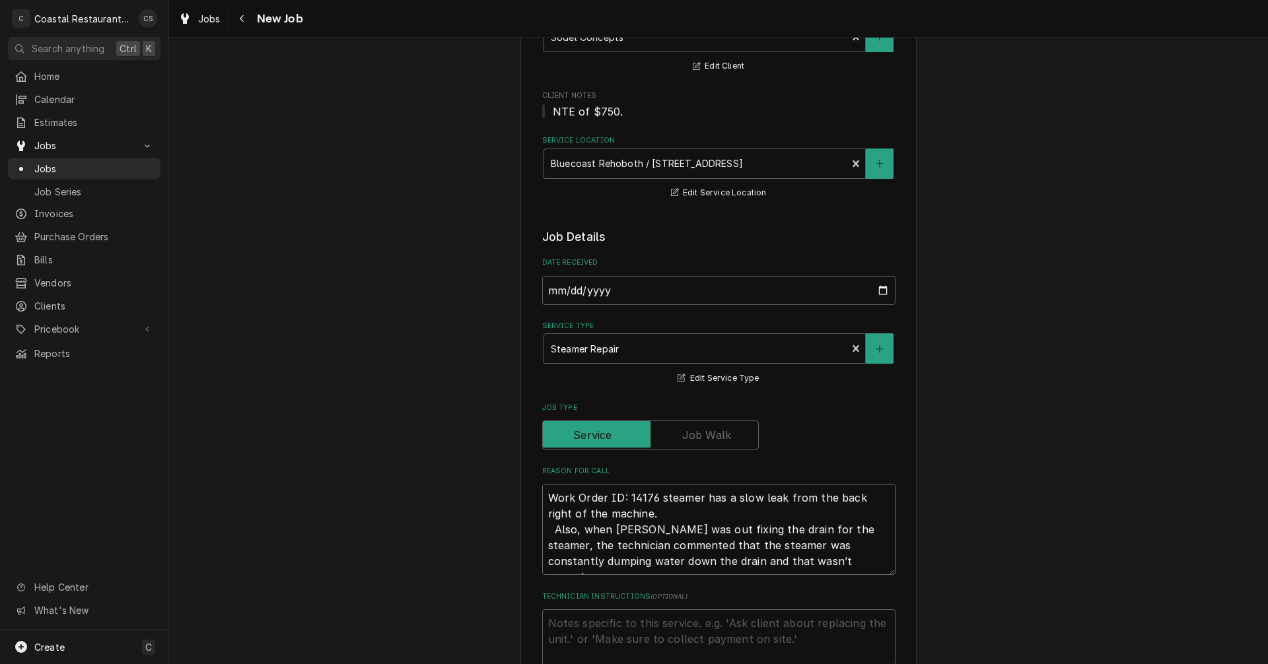
type textarea "x"
type textarea "Work Order ID: 14176 steamer has a slow leak from the back right of the machine…"
type textarea "x"
type textarea "Work Order ID: 14176 steamer has a slow leak from the back right of the machine…"
type textarea "x"
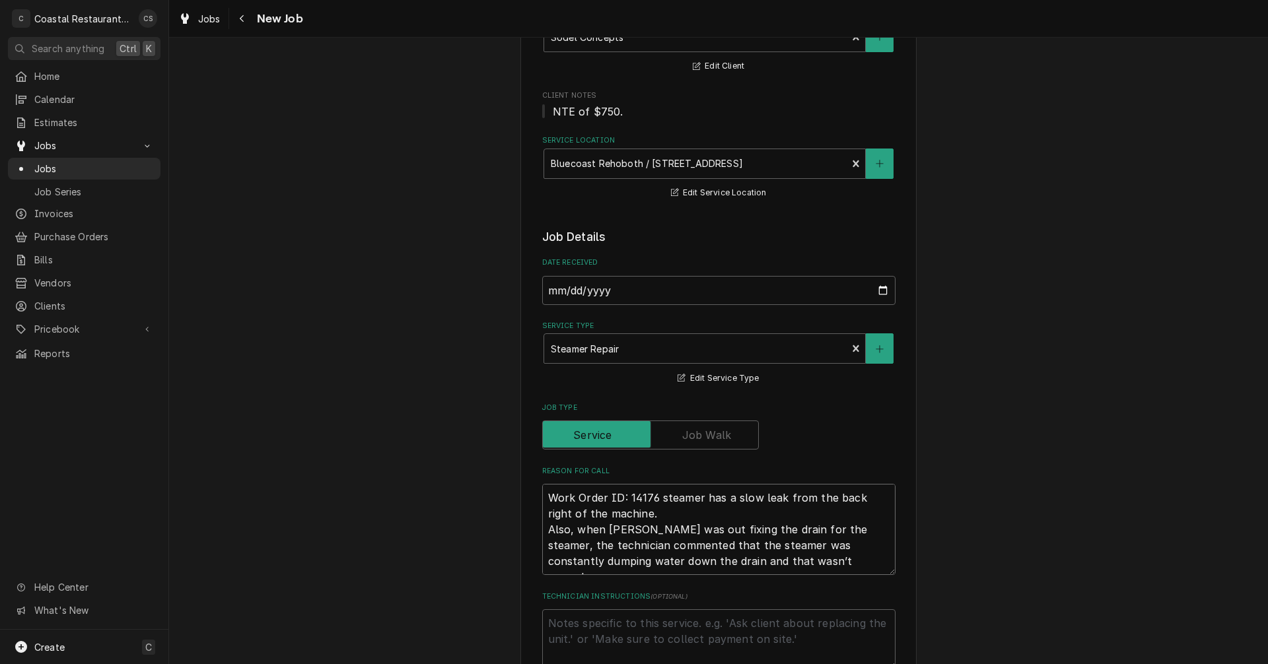
type textarea "Work Order ID: 14176 steamer has a slow leak from the back right of the machine…"
type textarea "x"
type textarea "Work Order ID: 14176 steamer has a slow leak from the back right of the machine…"
click at [886, 545] on textarea "Work Order ID: 14176 steamer has a slow leak from the back right of the machine…" at bounding box center [718, 521] width 353 height 75
type textarea "x"
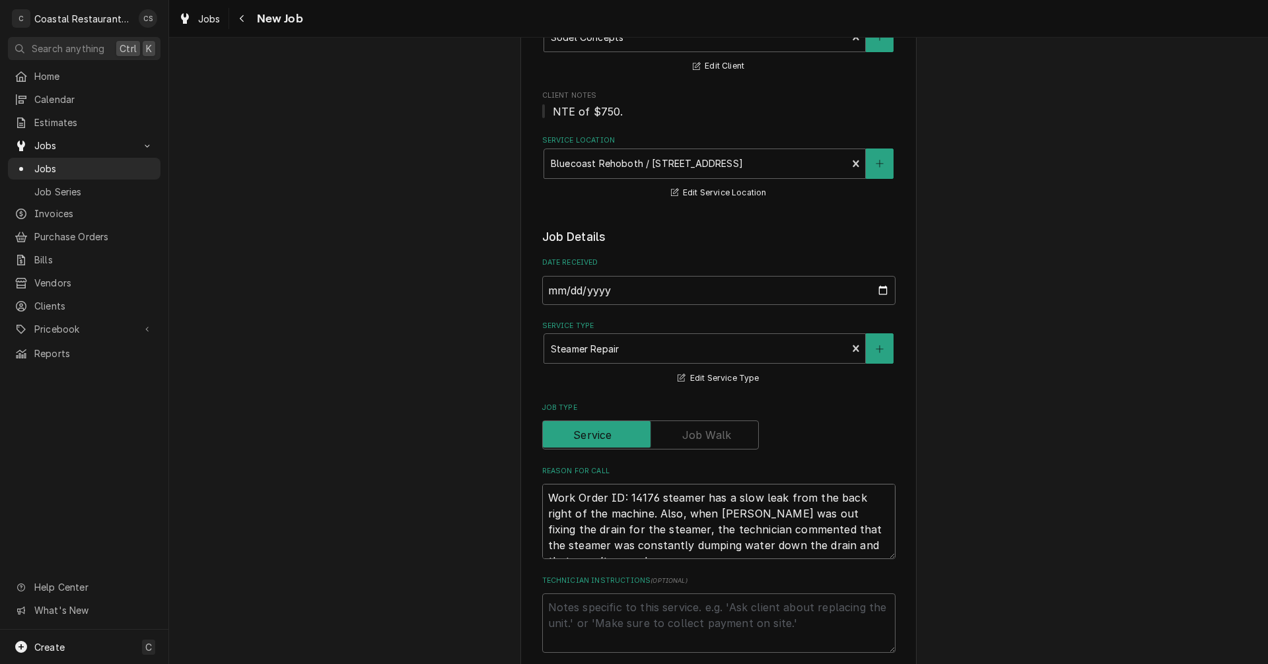
type textarea "Work Order ID: 14176 steamer has a slow leak from the back right of the machine…"
type textarea "x"
type textarea "Work Order ID: 14176 steamer has a slow leak from the back right of the machine…"
type textarea "x"
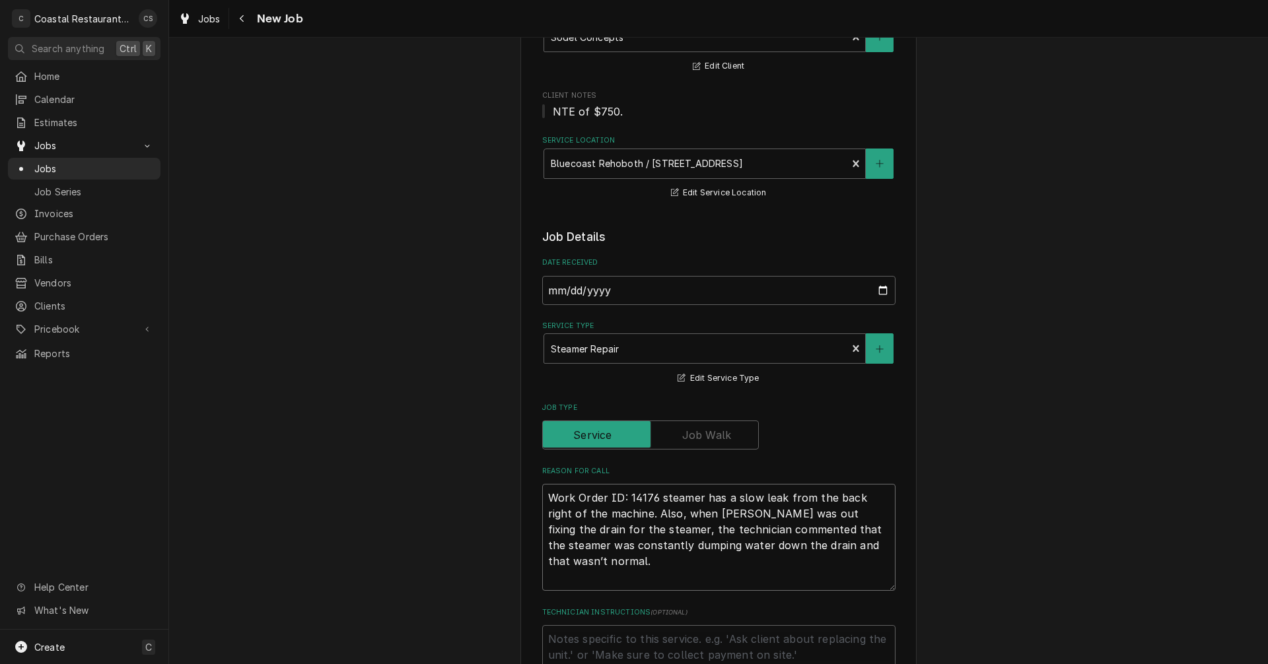
type textarea "Work Order ID: 14176 steamer has a slow leak from the back right of the machine…"
type textarea "x"
type textarea "Work Order ID: 14176 steamer has a slow leak from the back right of the machine…"
type textarea "x"
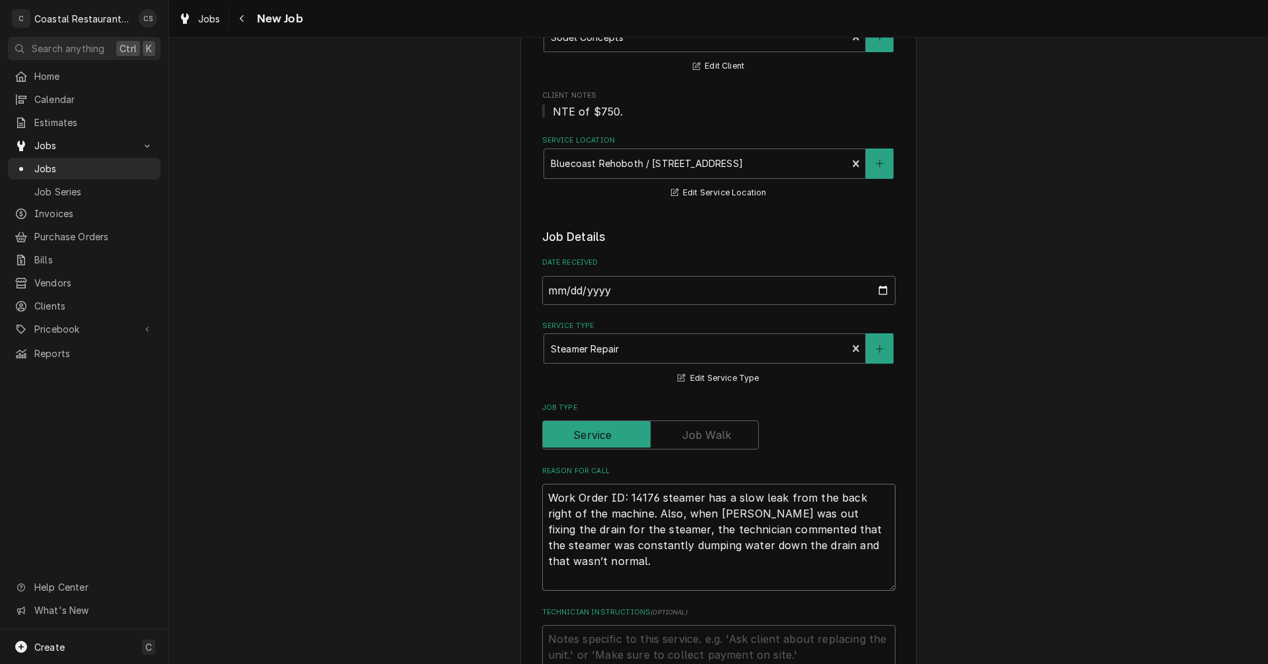
type textarea "Work Order ID: 14176 steamer has a slow leak from the back right of the machine…"
type textarea "x"
type textarea "Work Order ID: 14176 steamer has a slow leak from the back right of the machine…"
type textarea "x"
type textarea "Work Order ID: 14176 steamer has a slow leak from the back right of the machine…"
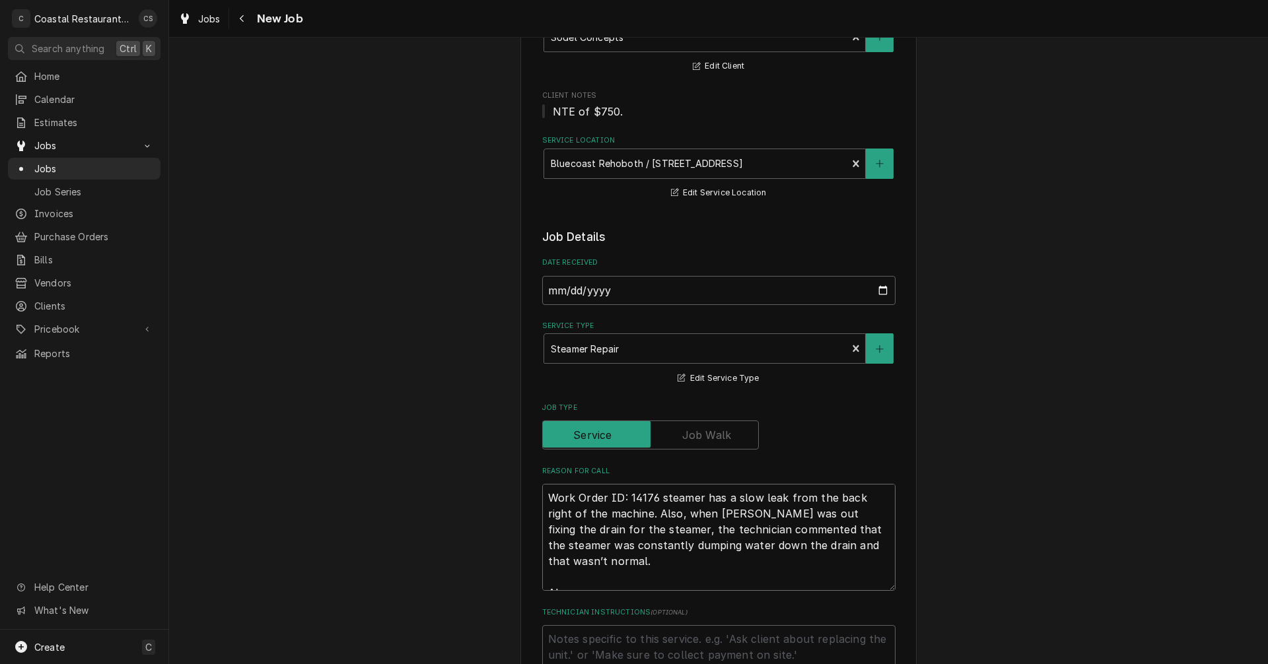
type textarea "x"
type textarea "Work Order ID: 14176 steamer has a slow leak from the back right of the machine…"
type textarea "x"
type textarea "Work Order ID: 14176 steamer has a slow leak from the back right of the machine…"
type textarea "x"
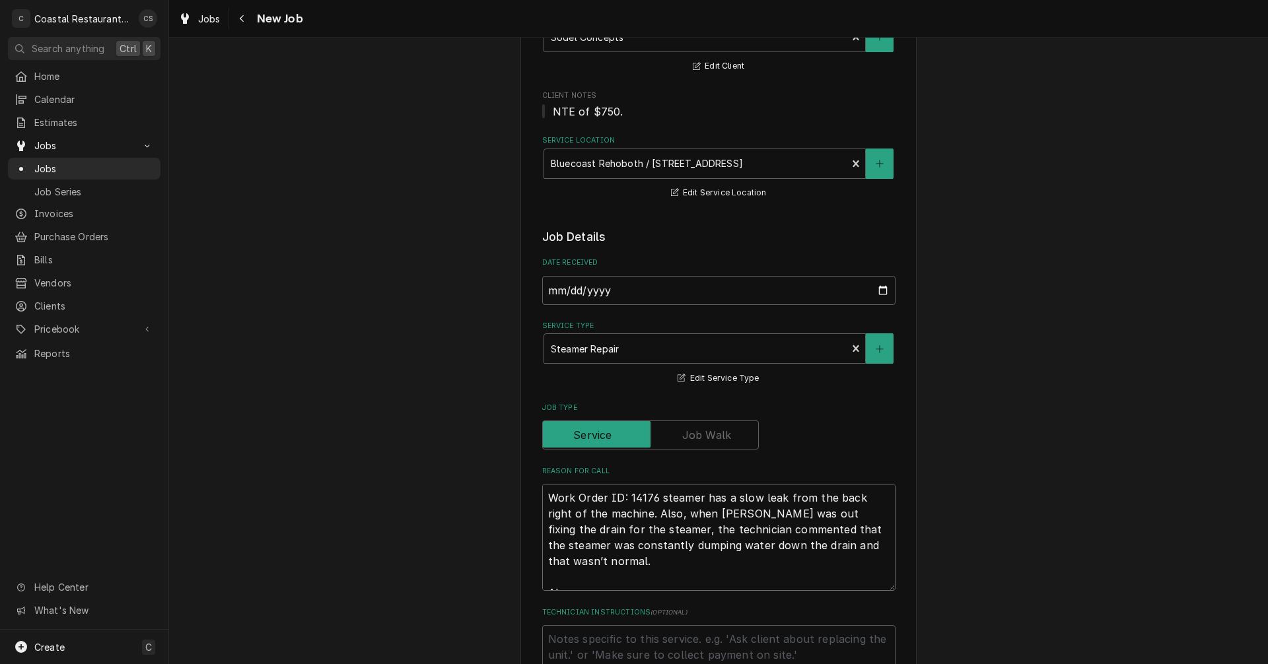
type textarea "Work Order ID: 14176 steamer has a slow leak from the back right of the machine…"
type textarea "x"
type textarea "Work Order ID: 14176 steamer has a slow leak from the back right of the machine…"
type textarea "x"
type textarea "Work Order ID: 14176 steamer has a slow leak from the back right of the machine…"
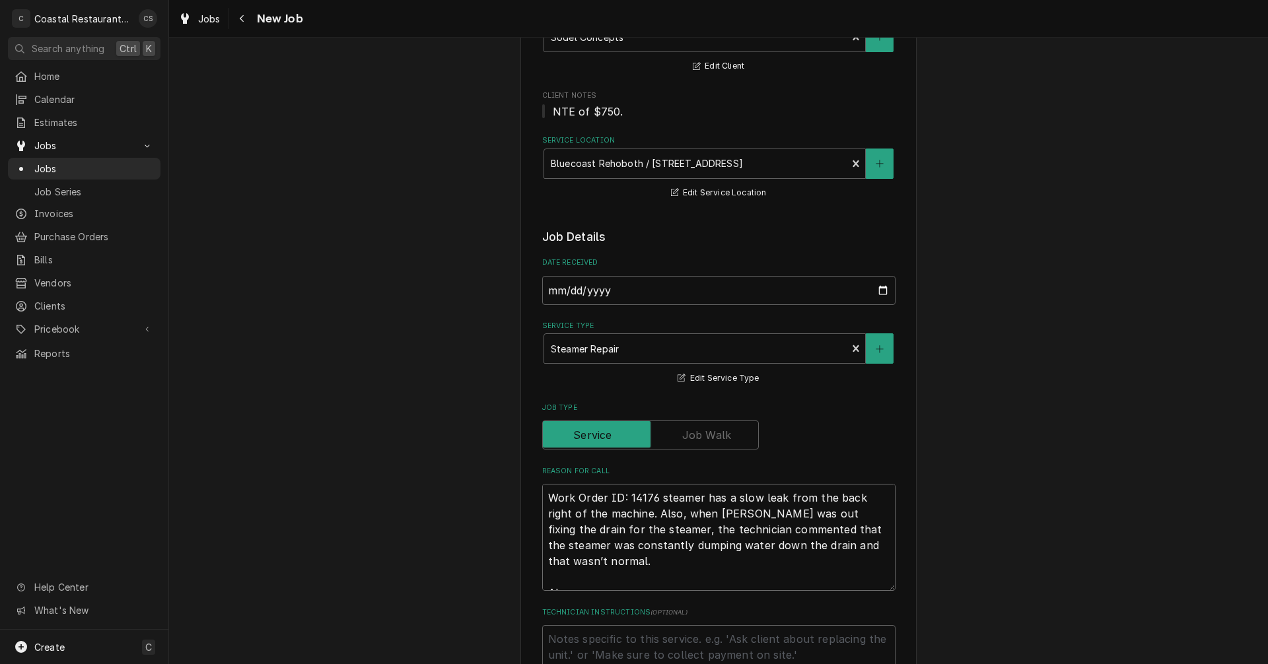
type textarea "x"
type textarea "Work Order ID: 14176 steamer has a slow leak from the back right of the machine…"
type textarea "x"
type textarea "Work Order ID: 14176 steamer has a slow leak from the back right of the machine…"
type textarea "x"
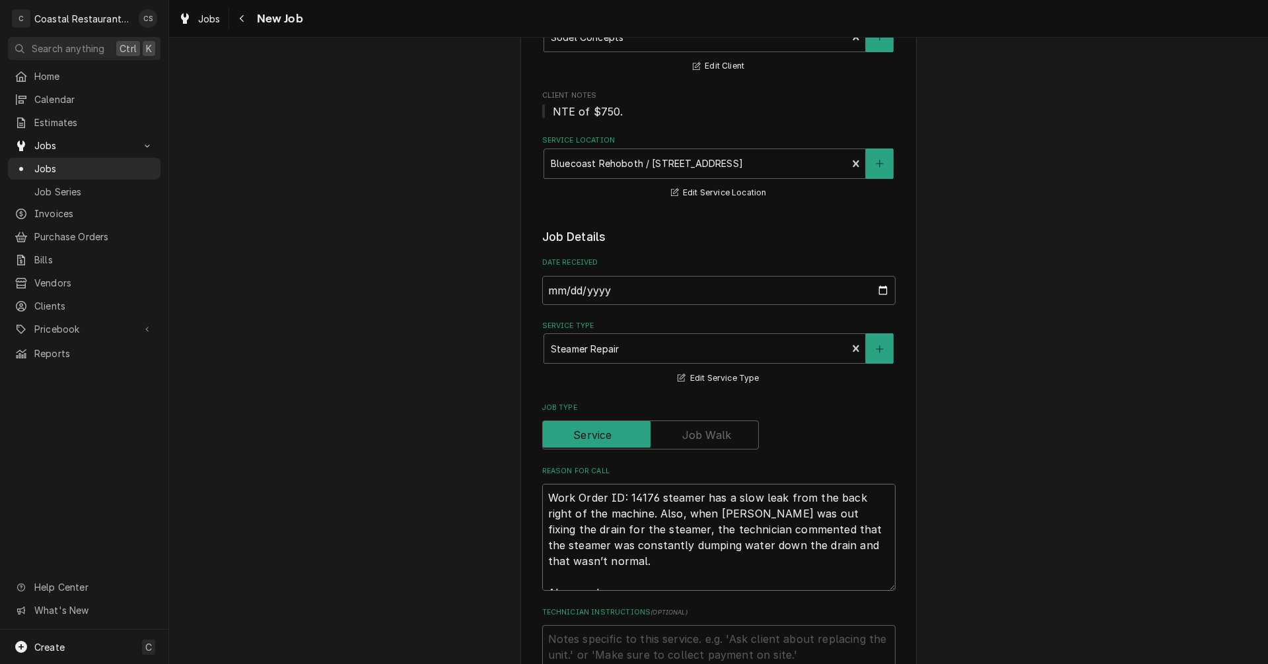
type textarea "Work Order ID: 14176 steamer has a slow leak from the back right of the machine…"
type textarea "x"
type textarea "Work Order ID: 14176 steamer has a slow leak from the back right of the machine…"
type textarea "x"
type textarea "Work Order ID: 14176 steamer has a slow leak from the back right of the machine…"
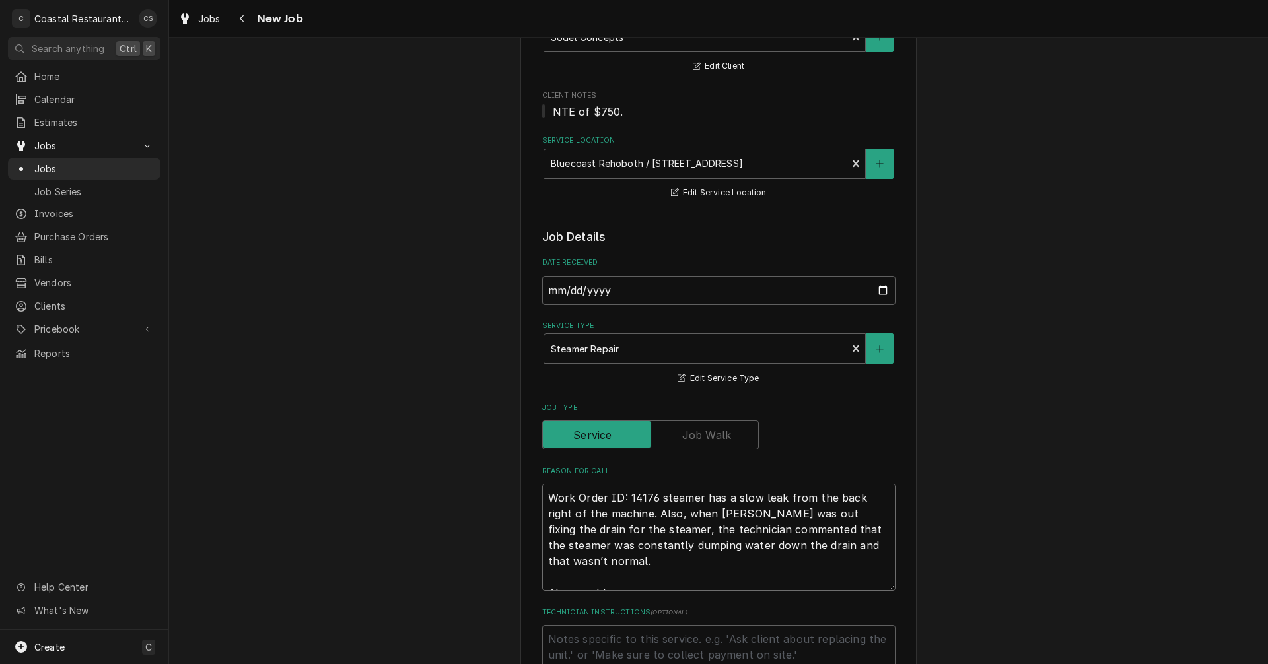
type textarea "x"
type textarea "Work Order ID: 14176 steamer has a slow leak from the back right of the machine…"
type textarea "x"
type textarea "Work Order ID: 14176 steamer has a slow leak from the back right of the machine…"
type textarea "x"
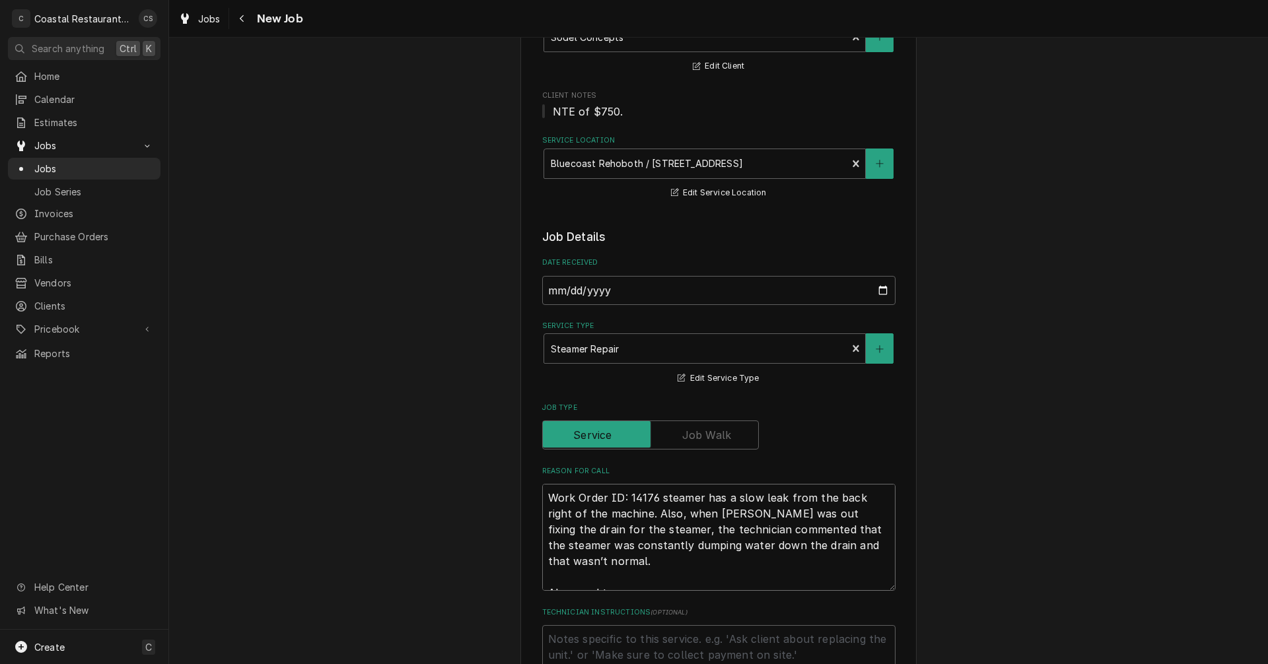
type textarea "Work Order ID: 14176 steamer has a slow leak from the back right of the machine…"
type textarea "x"
type textarea "Work Order ID: 14176 steamer has a slow leak from the back right of the machine…"
type textarea "x"
type textarea "Work Order ID: 14176 steamer has a slow leak from the back right of the machine…"
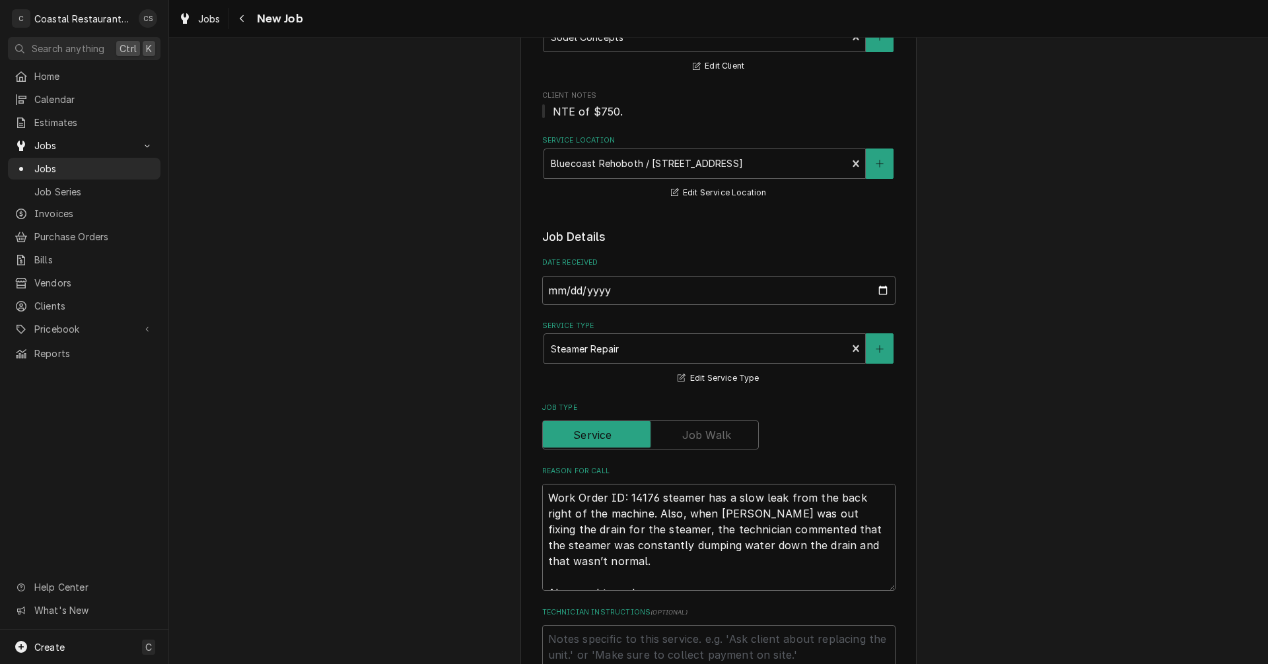
type textarea "x"
type textarea "Work Order ID: 14176 steamer has a slow leak from the back right of the machine…"
type textarea "x"
type textarea "Work Order ID: 14176 steamer has a slow leak from the back right of the machine…"
type textarea "x"
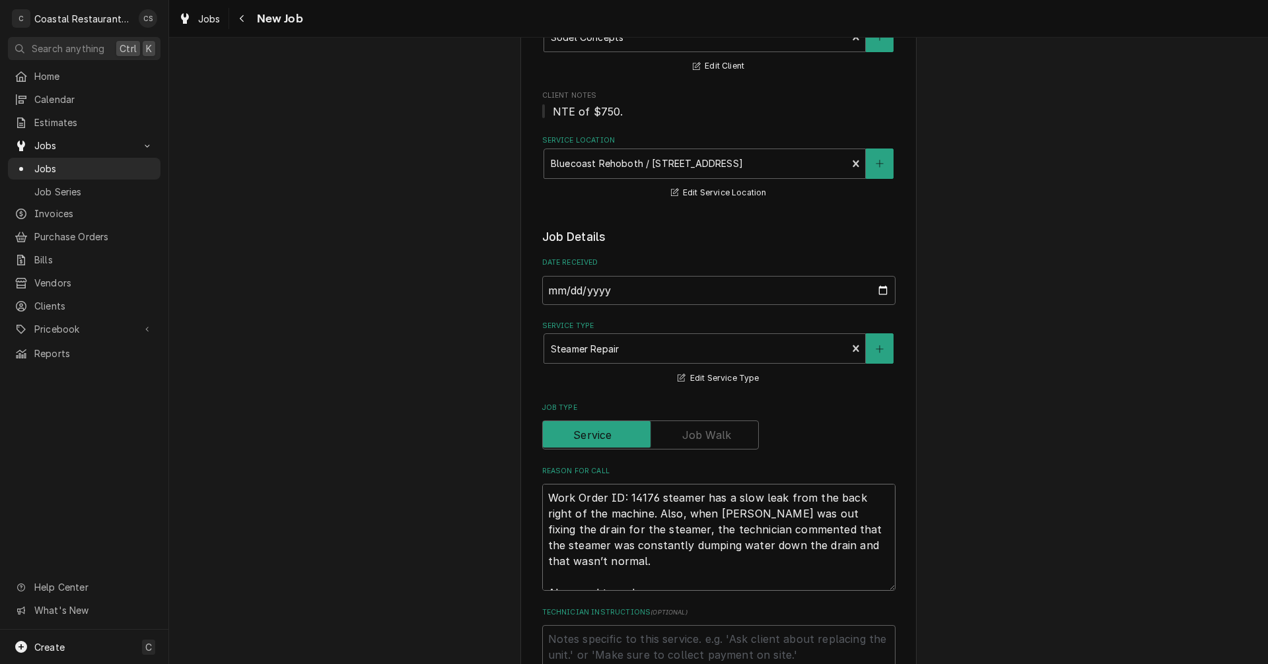
type textarea "Work Order ID: 14176 steamer has a slow leak from the back right of the machine…"
type textarea "x"
type textarea "Work Order ID: 14176 steamer has a slow leak from the back right of the machine…"
type textarea "x"
type textarea "Work Order ID: 14176 steamer has a slow leak from the back right of the machine…"
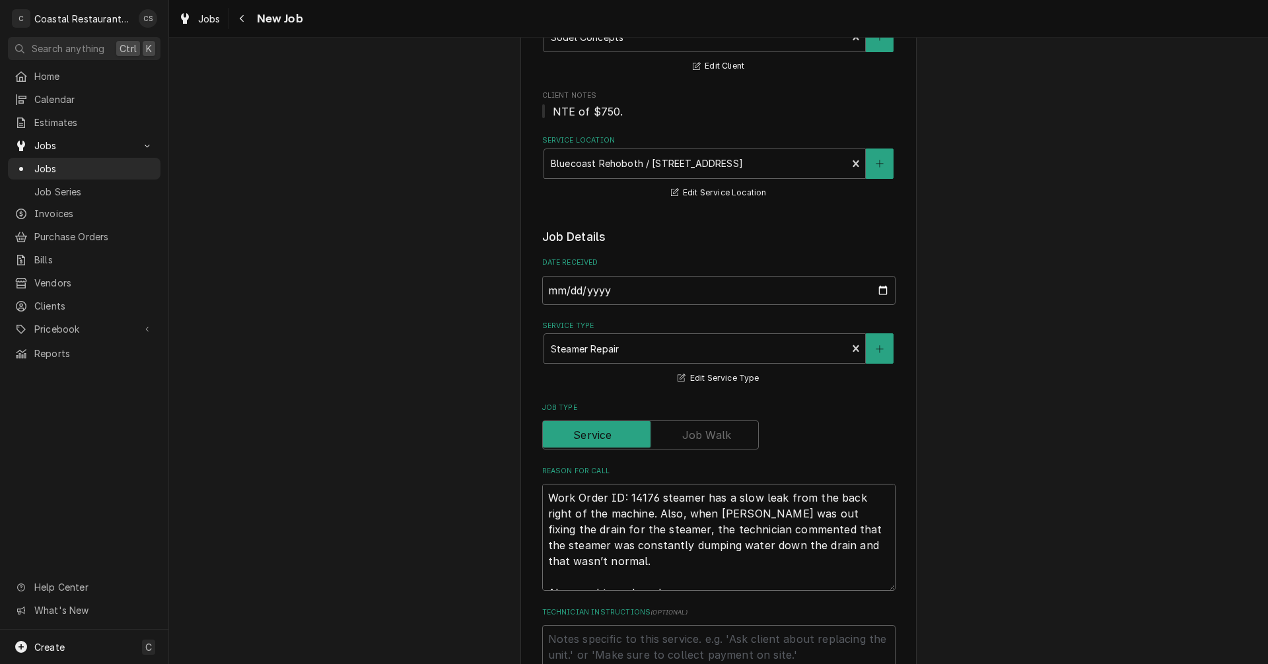
type textarea "x"
type textarea "Work Order ID: 14176 steamer has a slow leak from the back right of the machine…"
type textarea "x"
type textarea "Work Order ID: 14176 steamer has a slow leak from the back right of the machine…"
type textarea "x"
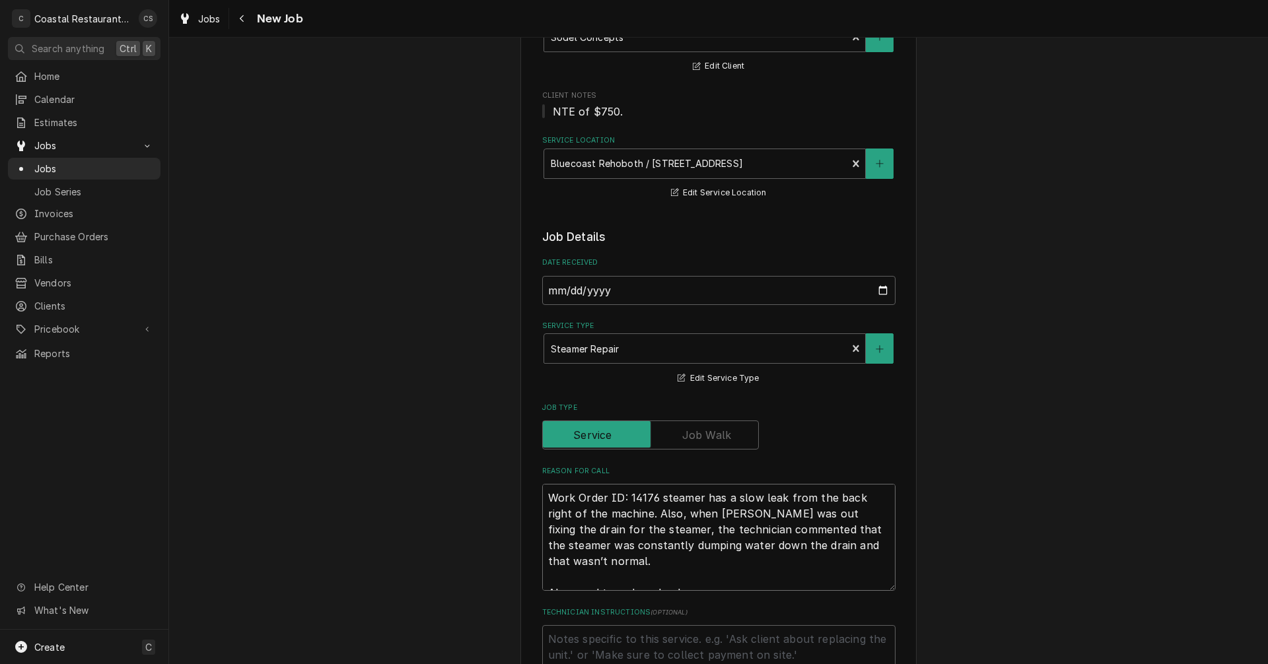
type textarea "Work Order ID: 14176 steamer has a slow leak from the back right of the machine…"
type textarea "x"
type textarea "Work Order ID: 14176 steamer has a slow leak from the back right of the machine…"
type textarea "x"
type textarea "Work Order ID: 14176 steamer has a slow leak from the back right of the machine…"
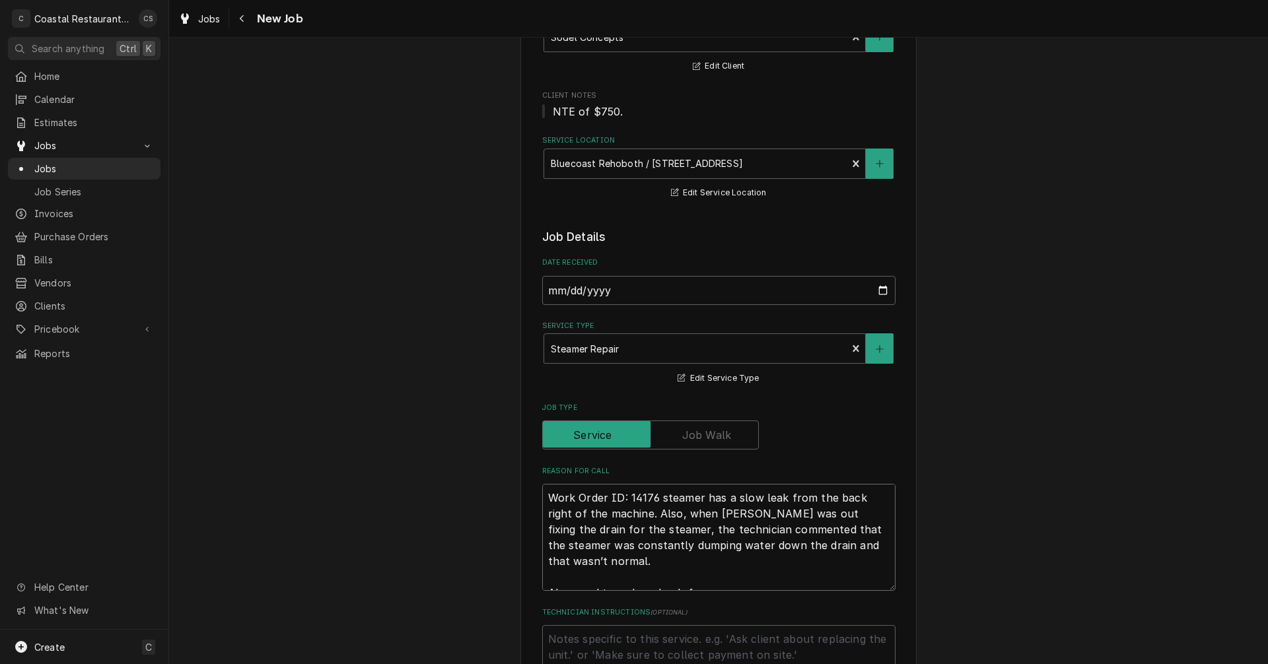
type textarea "x"
type textarea "Work Order ID: 14176 steamer has a slow leak from the back right of the machine…"
type textarea "x"
type textarea "Work Order ID: 14176 steamer has a slow leak from the back right of the machine…"
type textarea "x"
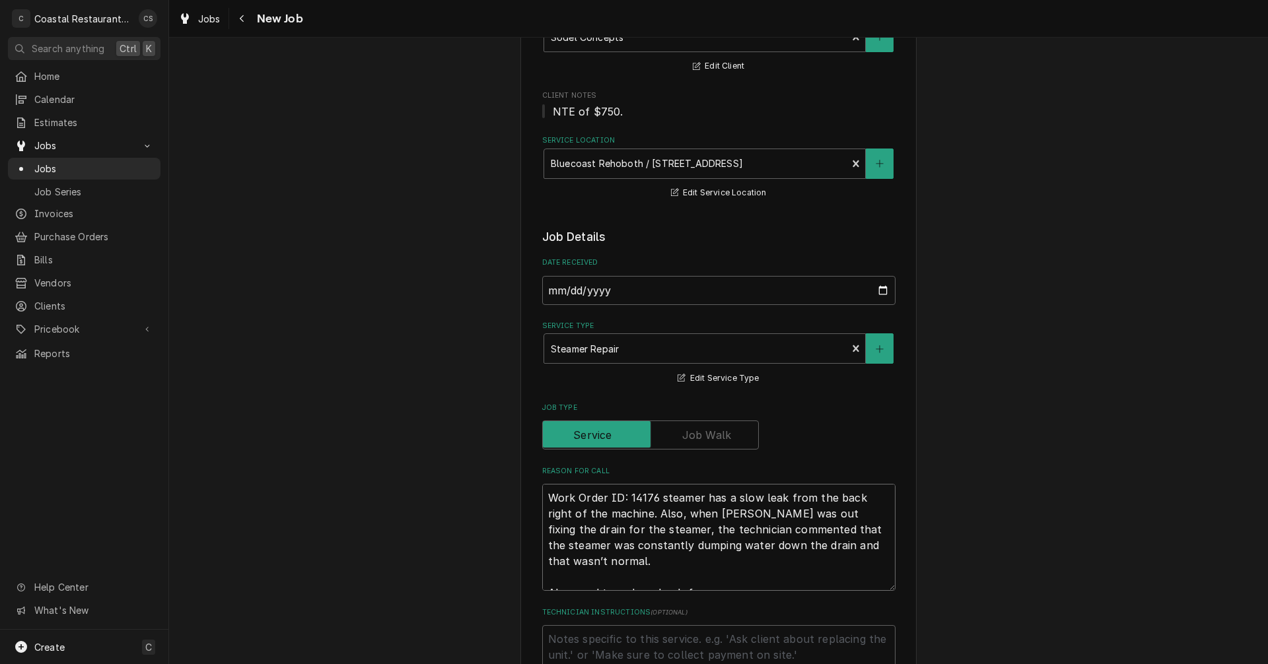
type textarea "Work Order ID: 14176 steamer has a slow leak from the back right of the machine…"
type textarea "x"
type textarea "Work Order ID: 14176 steamer has a slow leak from the back right of the machine…"
type textarea "x"
type textarea "Work Order ID: 14176 steamer has a slow leak from the back right of the machine…"
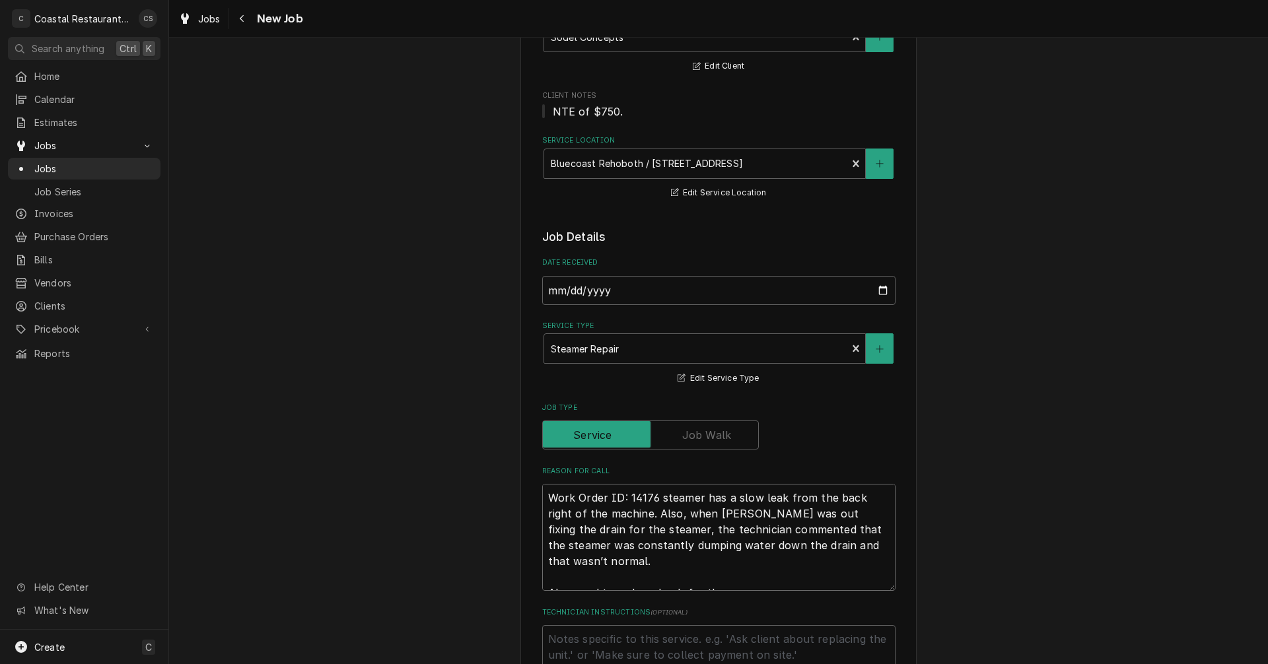
type textarea "x"
type textarea "Work Order ID: 14176 steamer has a slow leak from the back right of the machine…"
type textarea "x"
type textarea "Work Order ID: 14176 steamer has a slow leak from the back right of the machine…"
type textarea "x"
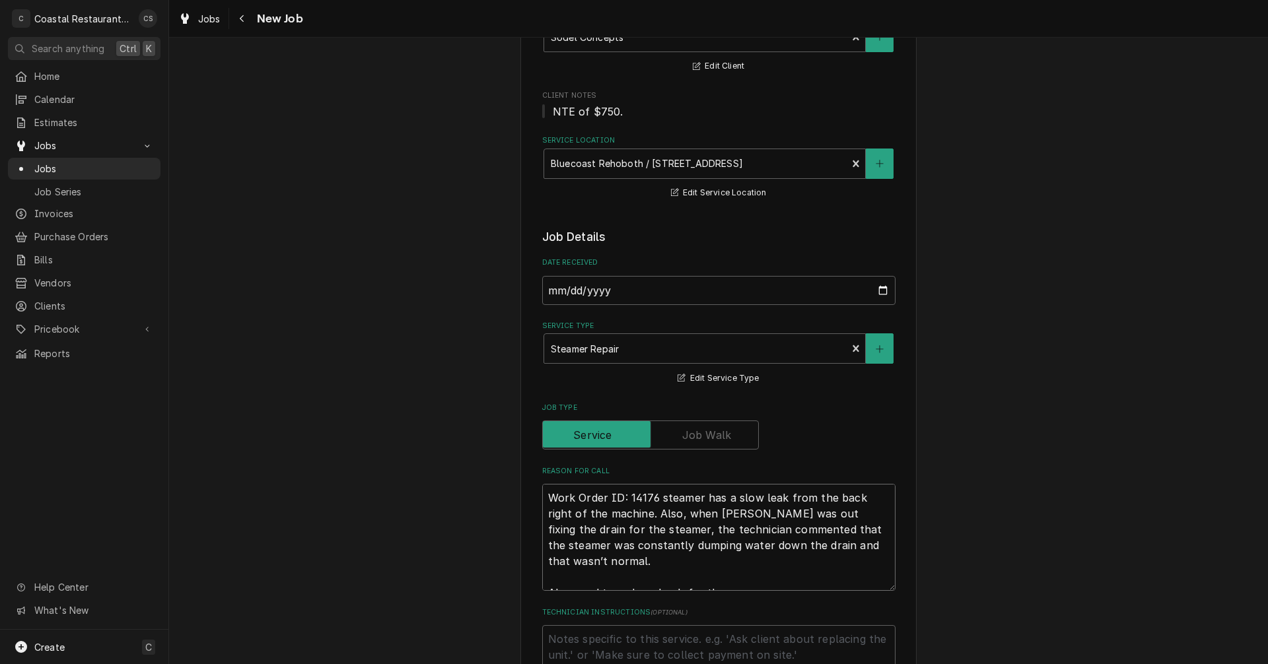
type textarea "Work Order ID: 14176 steamer has a slow leak from the back right of the machine…"
type textarea "x"
type textarea "Work Order ID: 14176 steamer has a slow leak from the back right of the machine…"
type textarea "x"
type textarea "Work Order ID: 14176 steamer has a slow leak from the back right of the machine…"
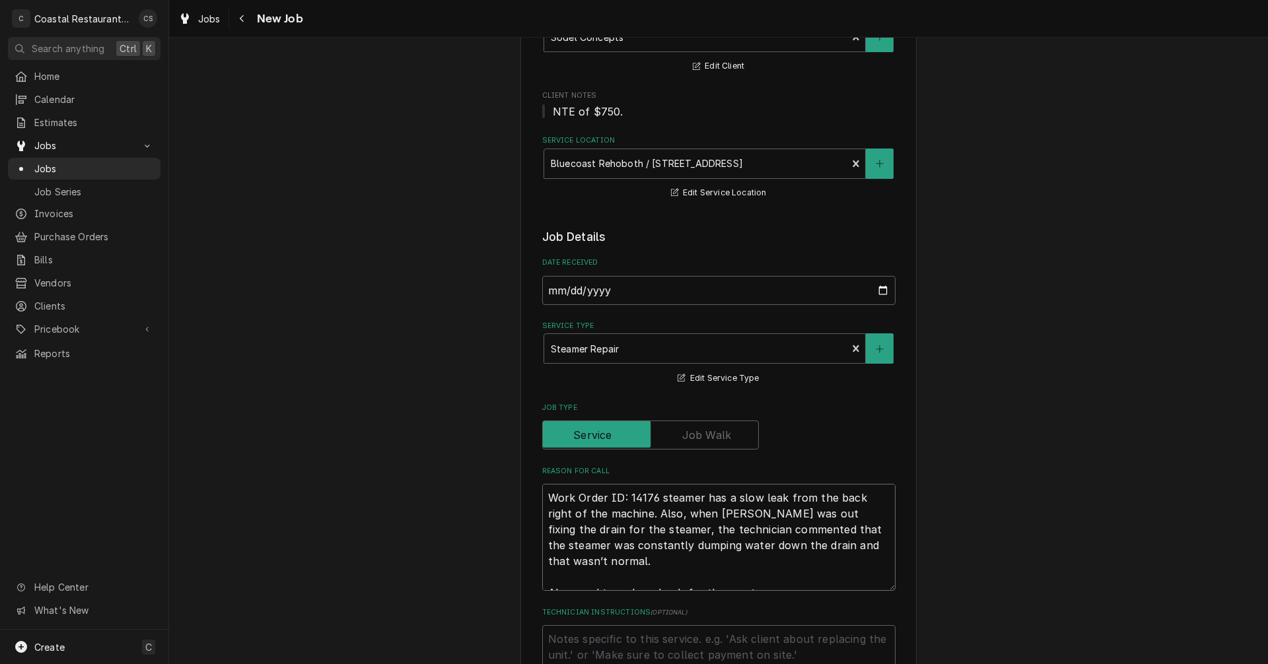
type textarea "x"
type textarea "Work Order ID: 14176 steamer has a slow leak from the back right of the machine…"
type textarea "x"
type textarea "Work Order ID: 14176 steamer has a slow leak from the back right of the machine…"
type textarea "x"
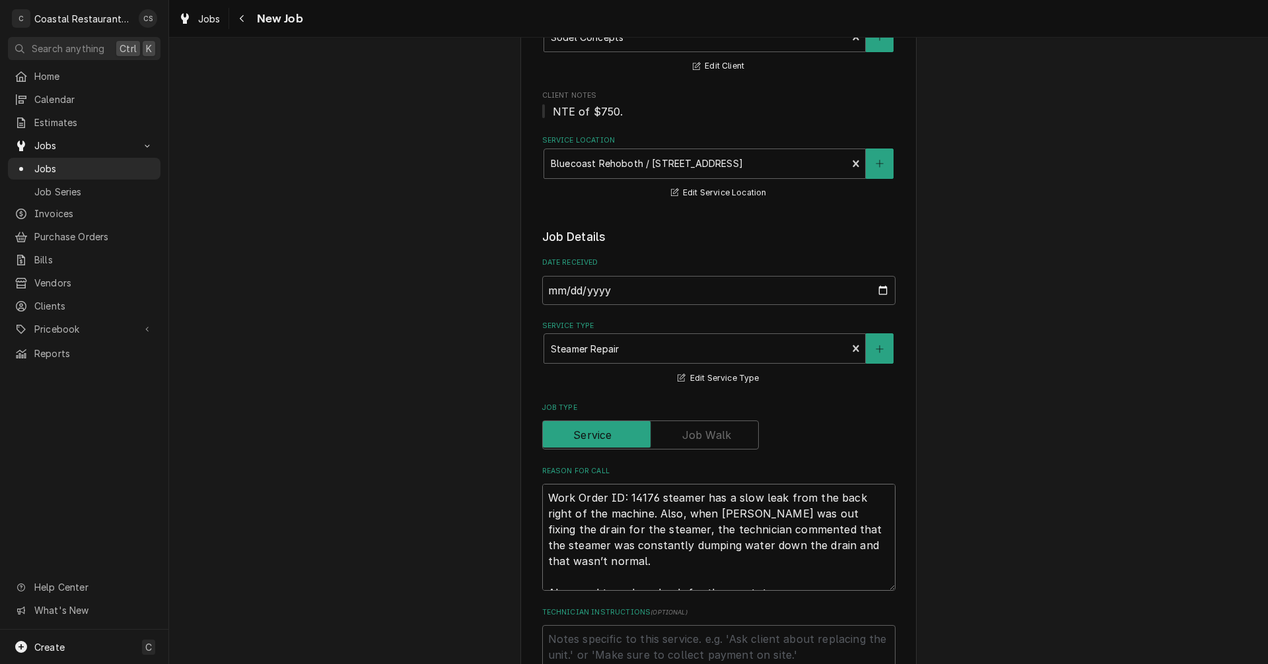
type textarea "Work Order ID: 14176 steamer has a slow leak from the back right of the machine…"
type textarea "x"
type textarea "Work Order ID: 14176 steamer has a slow leak from the back right of the machine…"
type textarea "x"
type textarea "Work Order ID: 14176 steamer has a slow leak from the back right of the machine…"
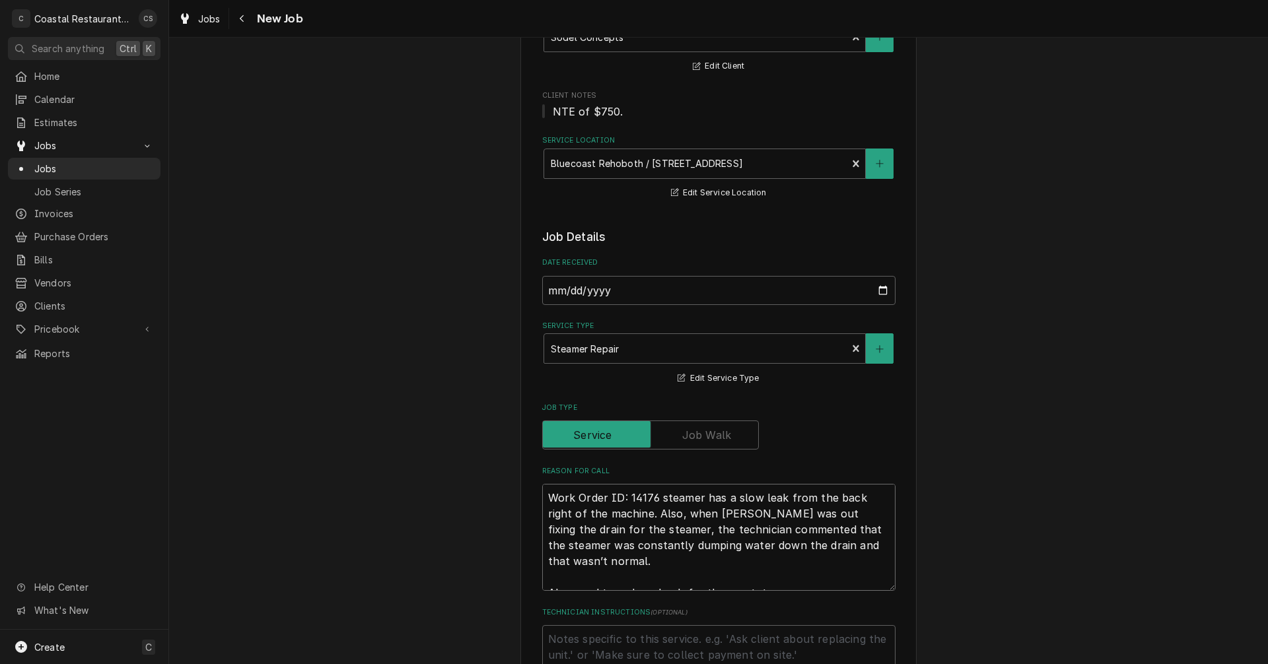
type textarea "x"
type textarea "Work Order ID: 14176 steamer has a slow leak from the back right of the machine…"
type textarea "x"
type textarea "Work Order ID: 14176 steamer has a slow leak from the back right of the machine…"
type textarea "x"
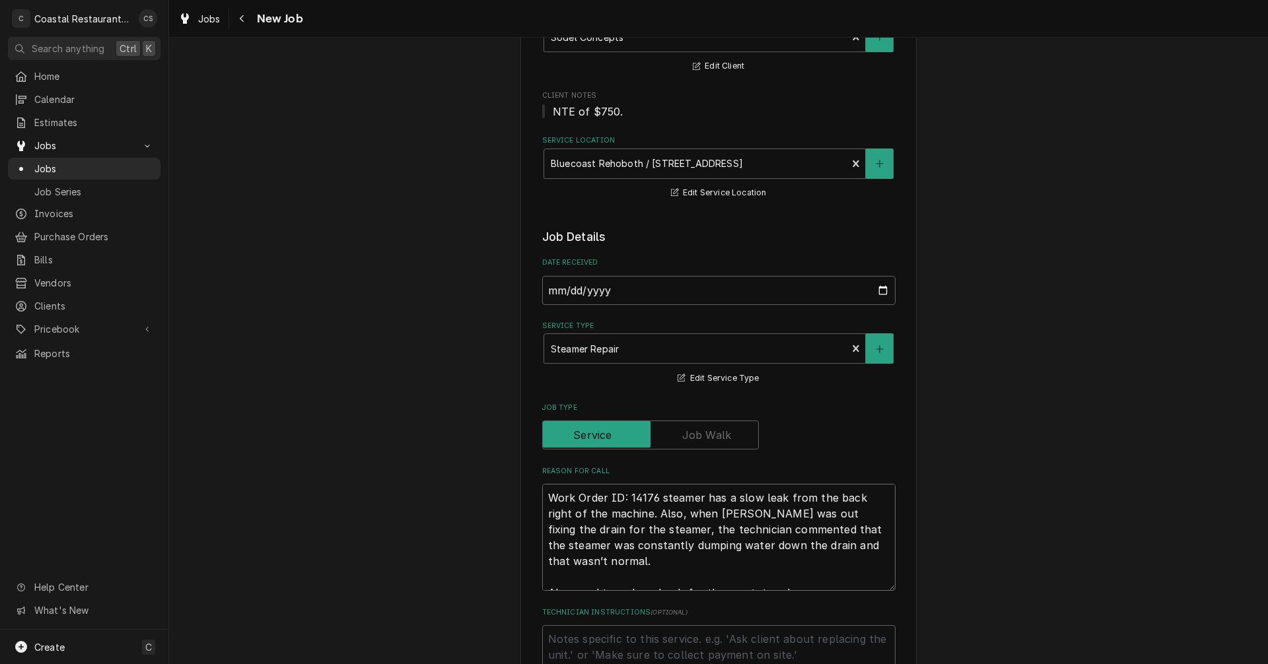
type textarea "Work Order ID: 14176 steamer has a slow leak from the back right of the machine…"
type textarea "x"
type textarea "Work Order ID: 14176 steamer has a slow leak from the back right of the machine…"
type textarea "x"
type textarea "Work Order ID: 14176 steamer has a slow leak from the back right of the machine…"
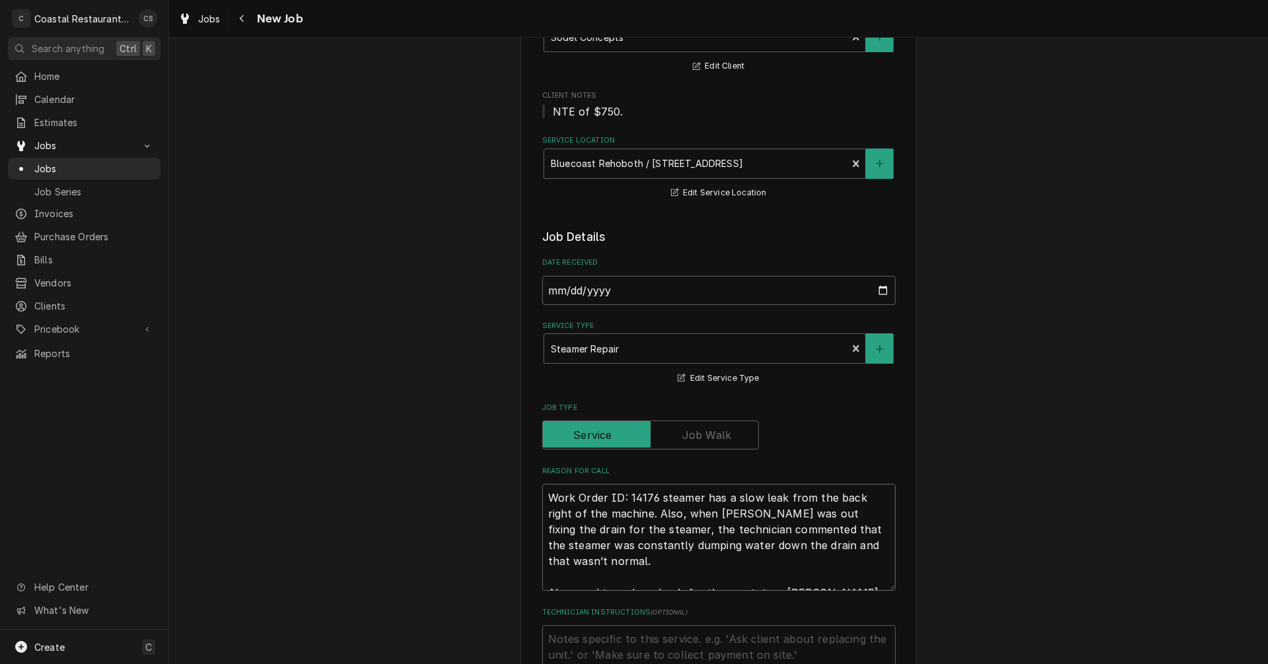
type textarea "x"
type textarea "Work Order ID: 14176 steamer has a slow leak from the back right of the machine…"
type textarea "x"
type textarea "Work Order ID: 14176 steamer has a slow leak from the back right of the machine…"
type textarea "x"
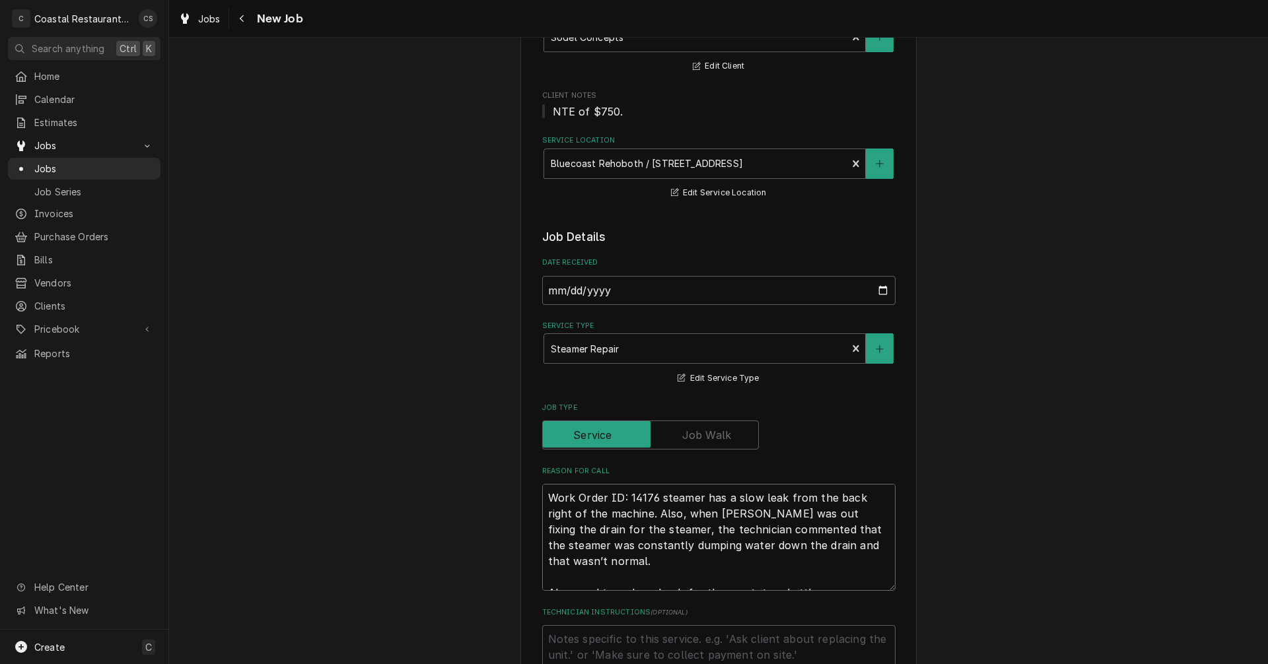
type textarea "Work Order ID: 14176 steamer has a slow leak from the back right of the machine…"
type textarea "x"
type textarea "Work Order ID: 14176 steamer has a slow leak from the back right of the machine…"
type textarea "x"
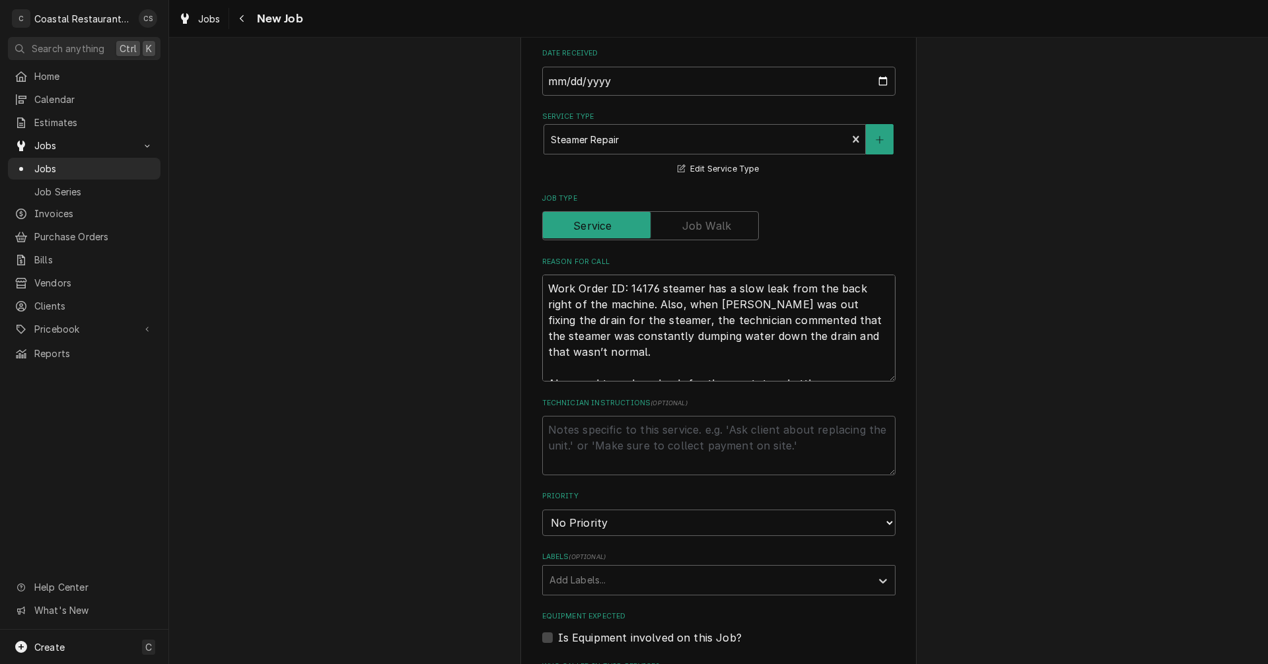
scroll to position [462, 0]
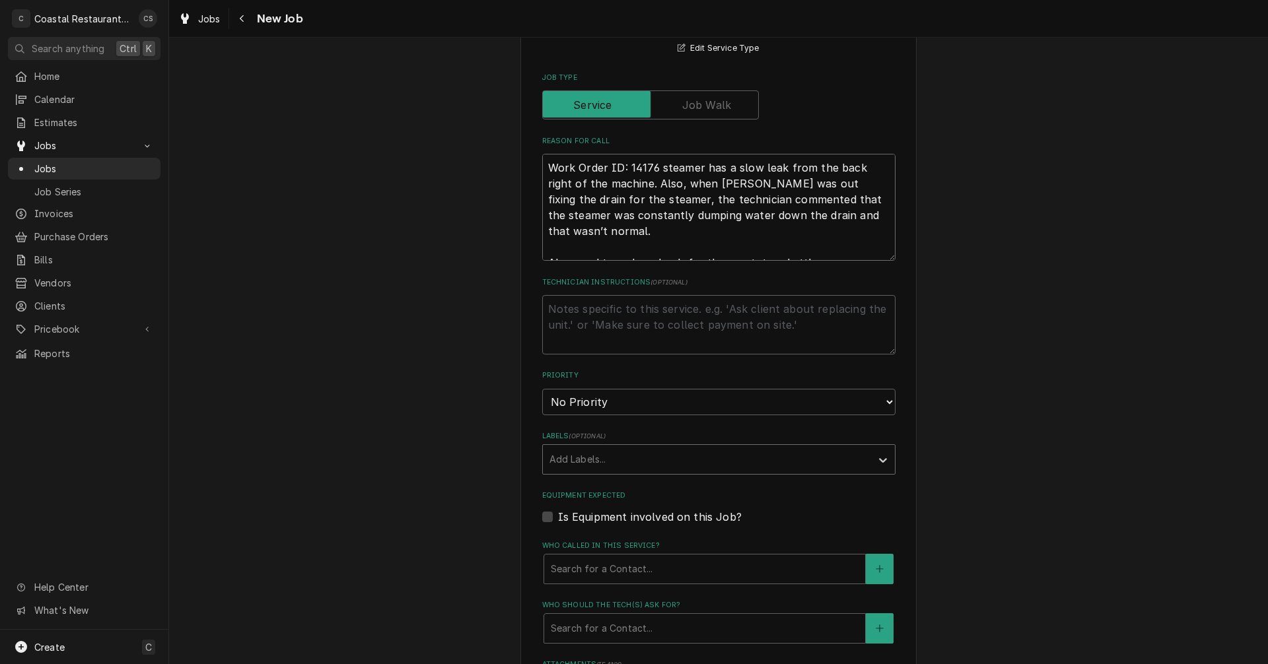
type textarea "Work Order ID: 14176 steamer has a slow leak from the back right of the machine…"
click at [627, 456] on div "Labels" at bounding box center [706, 460] width 315 height 24
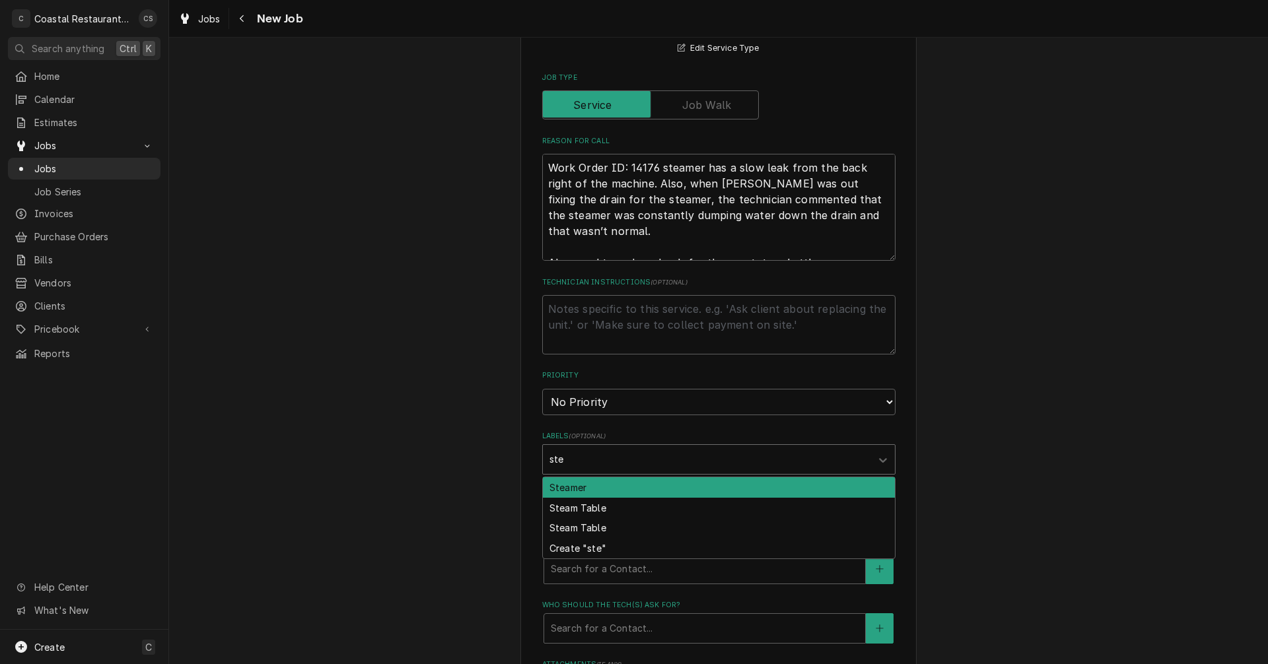
type input "stea"
click at [586, 487] on div "Steamer" at bounding box center [719, 487] width 352 height 20
type textarea "x"
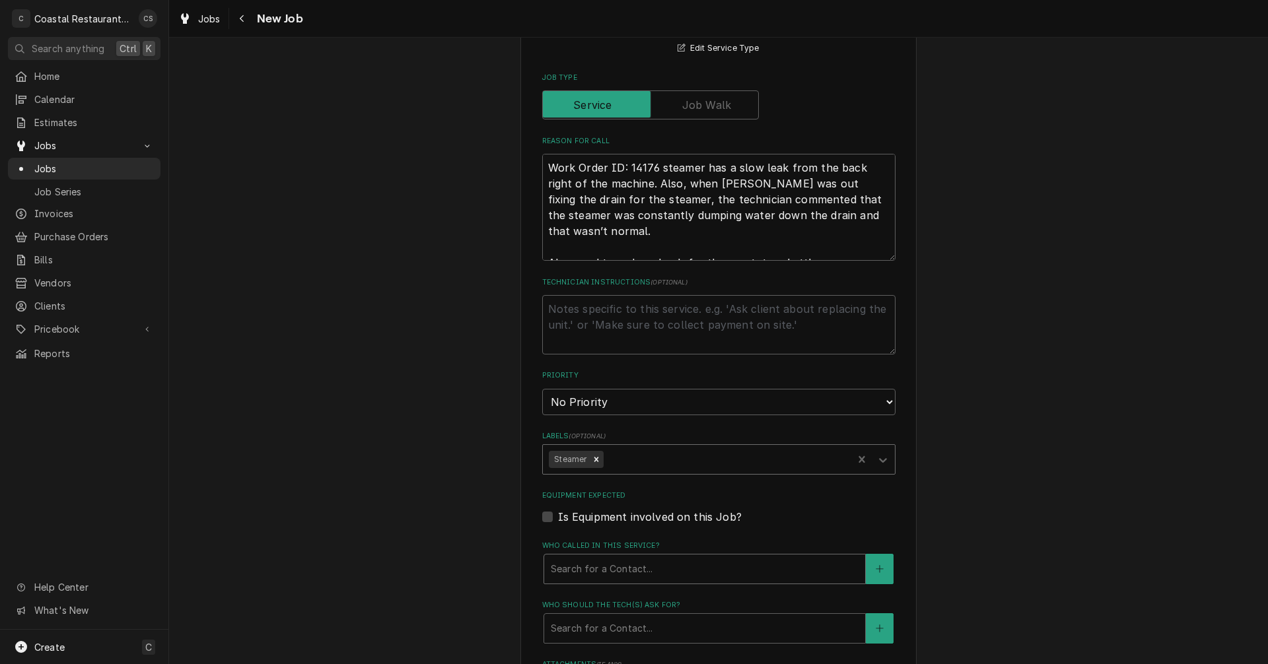
click at [583, 563] on div "Who called in this service?" at bounding box center [705, 569] width 308 height 24
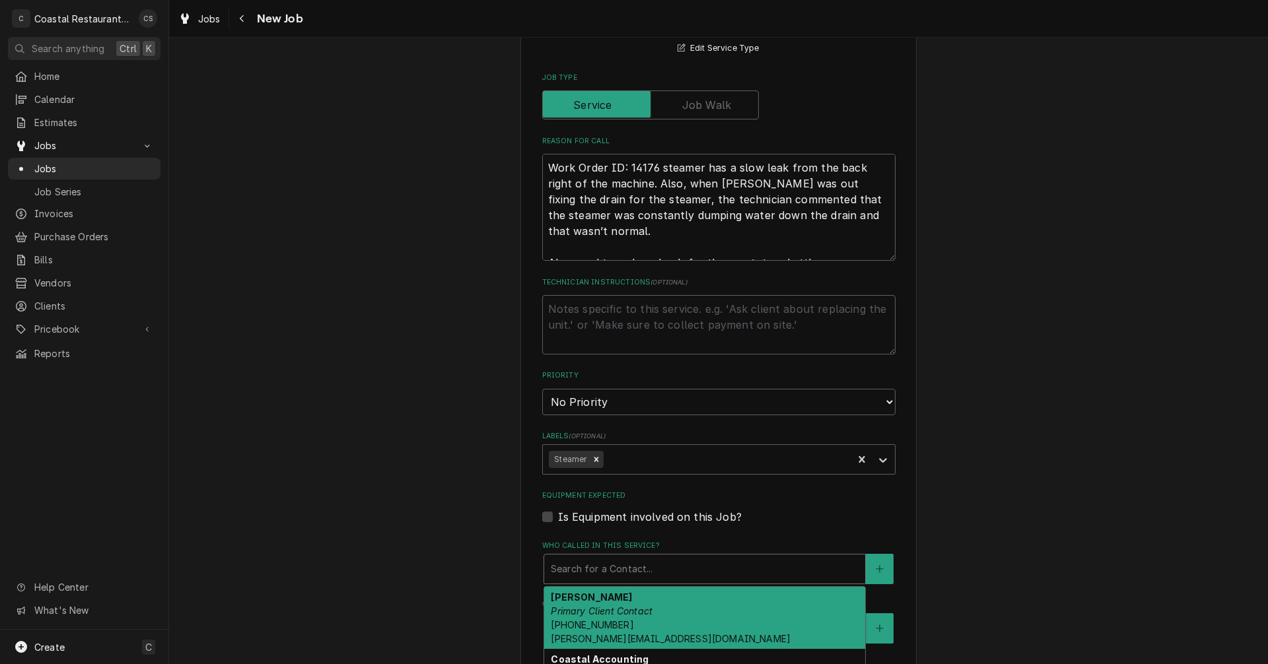
click at [603, 602] on strong "Andrew Dickinson" at bounding box center [591, 597] width 81 height 11
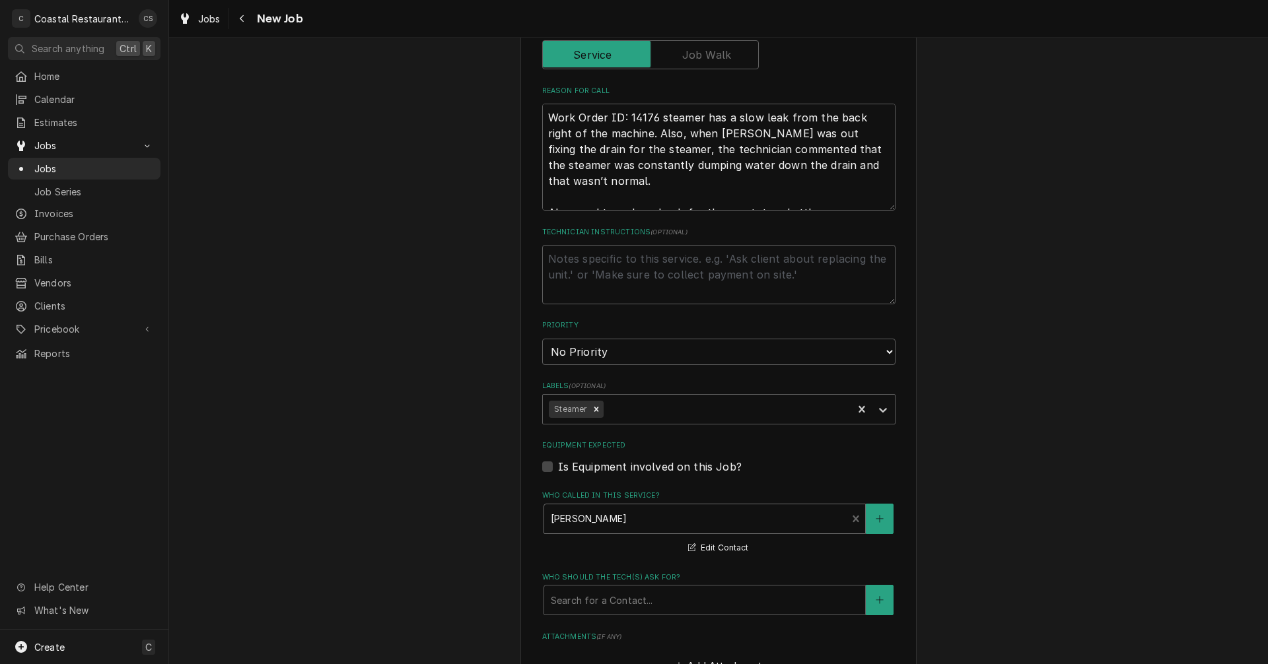
scroll to position [594, 0]
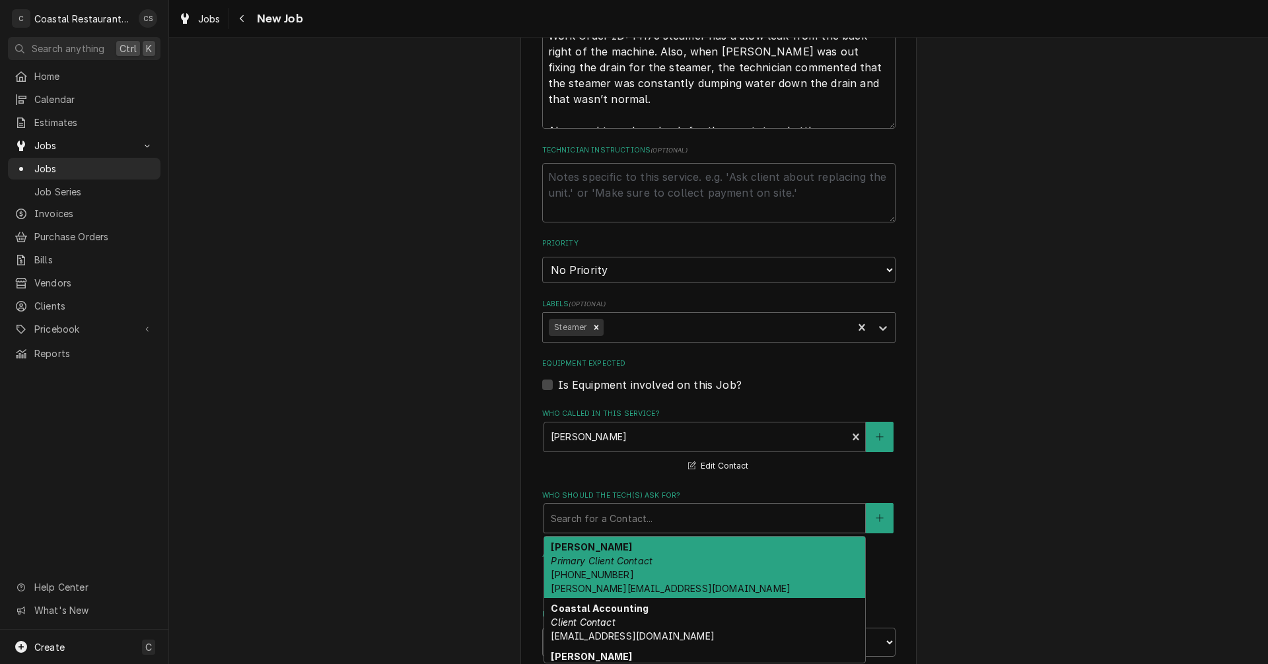
click at [580, 514] on div "Who should the tech(s) ask for?" at bounding box center [705, 519] width 308 height 24
click at [580, 559] on em "Primary Client Contact" at bounding box center [602, 560] width 102 height 11
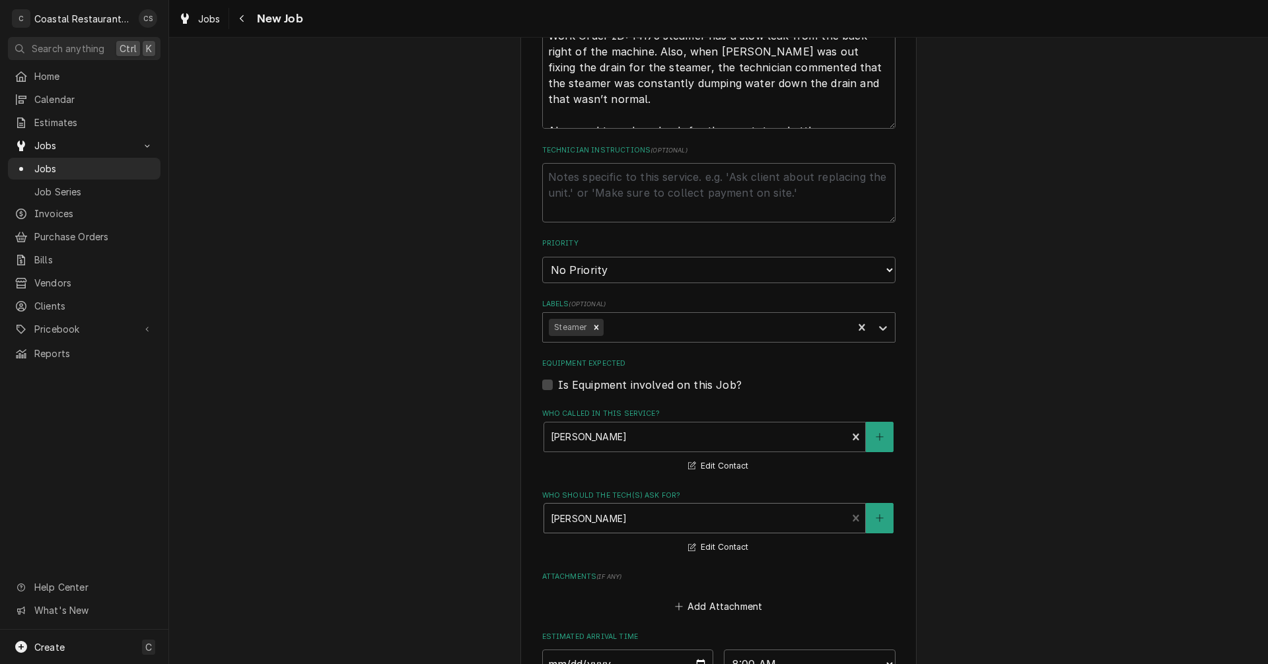
scroll to position [792, 0]
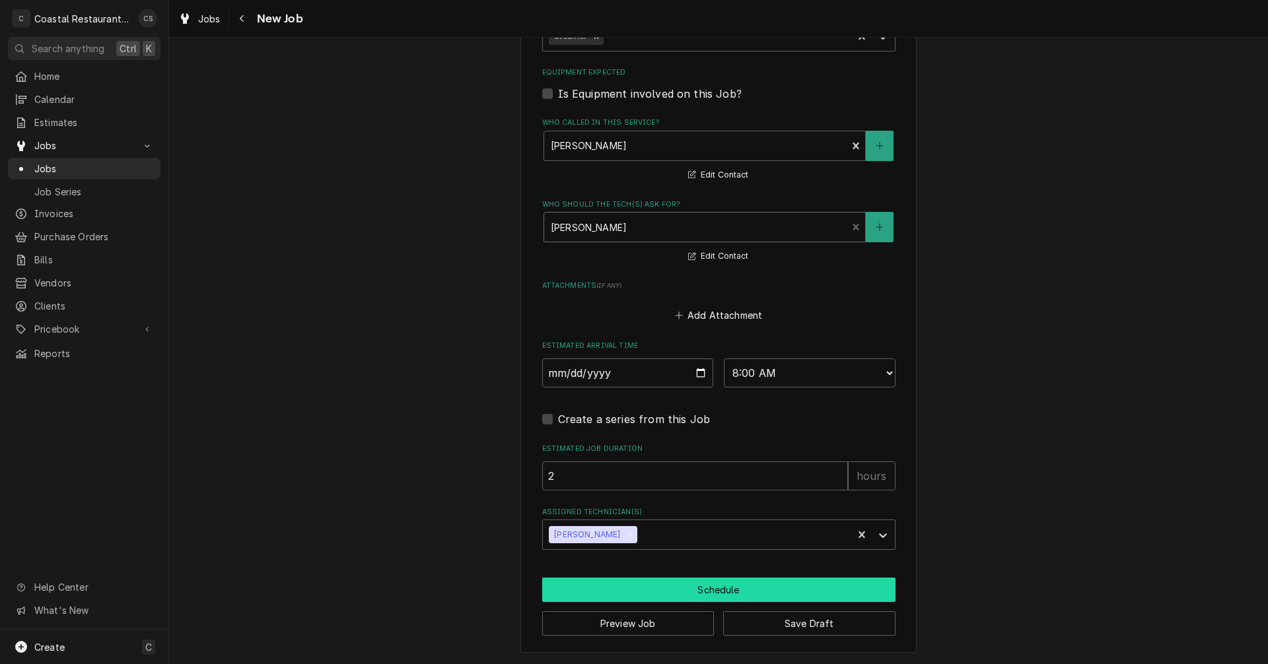
click at [687, 592] on button "Schedule" at bounding box center [718, 590] width 353 height 24
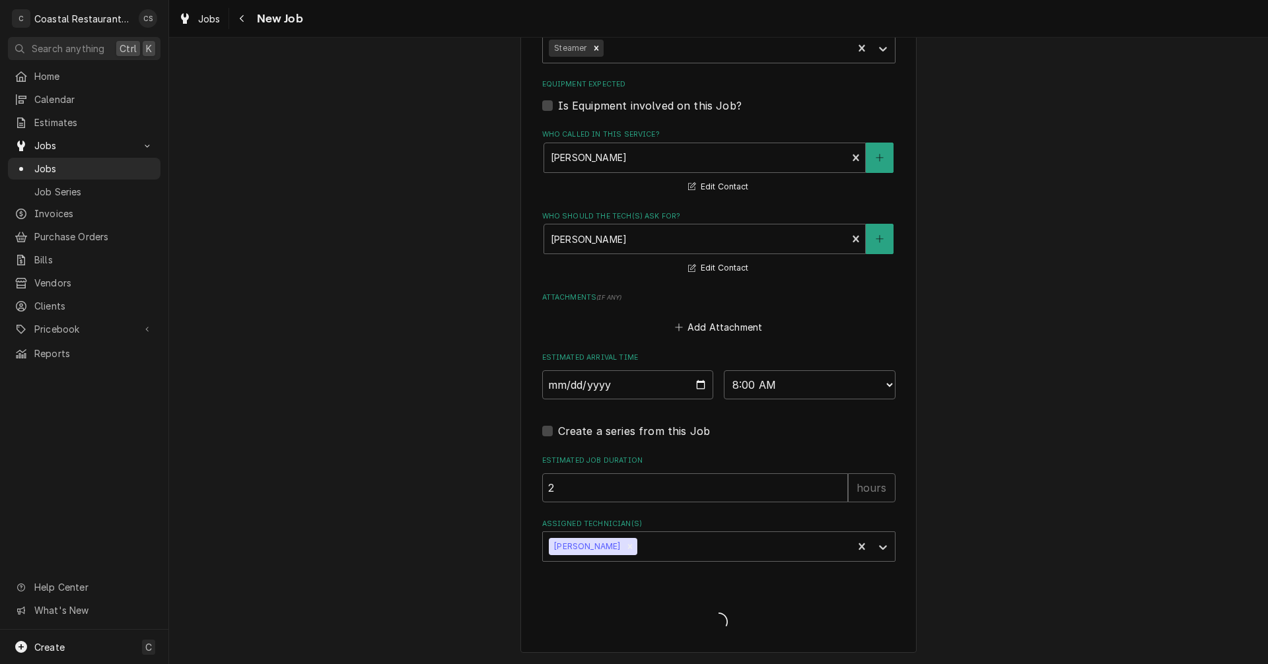
scroll to position [874, 0]
type textarea "x"
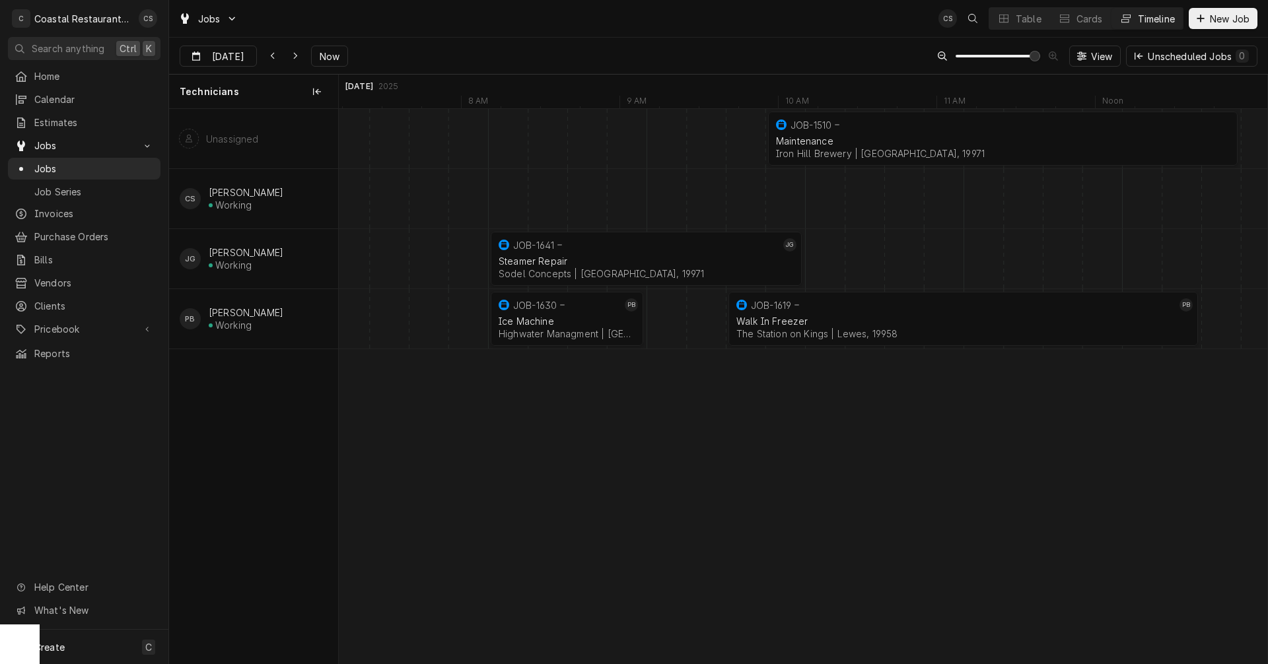
scroll to position [0, 18634]
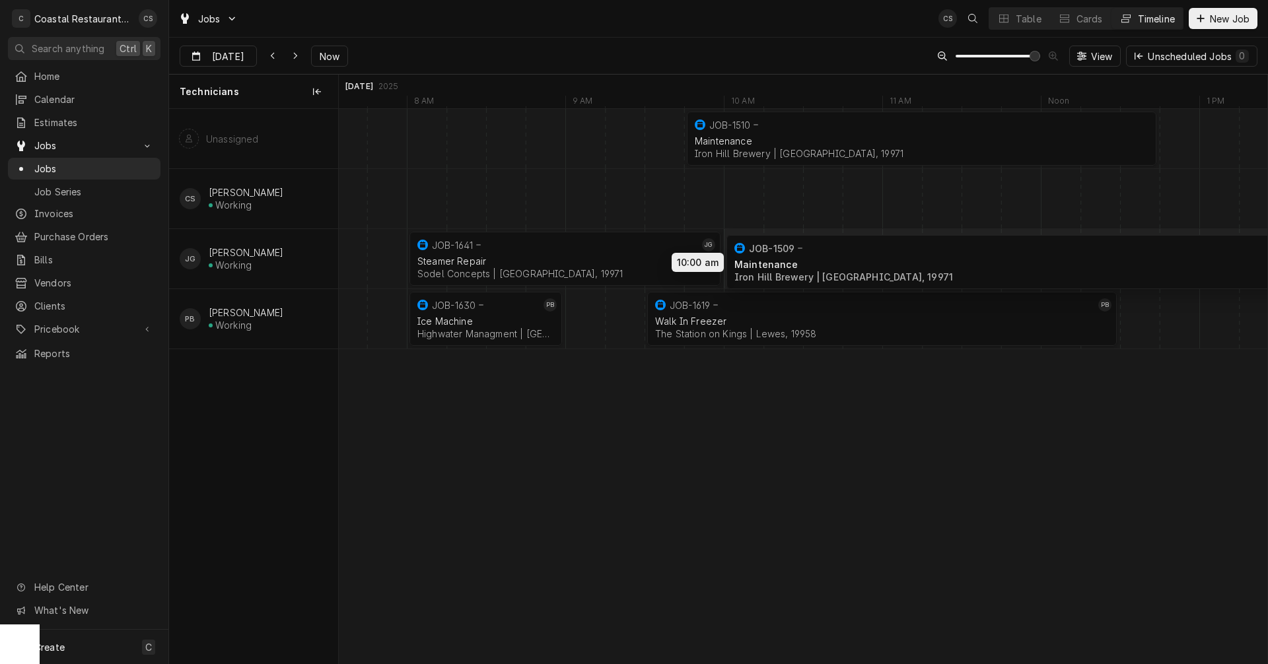
drag, startPoint x: 1237, startPoint y: 135, endPoint x: 804, endPoint y: 259, distance: 449.8
click at [804, 259] on div "10:00 AM 2:00 PM JOB-1509 Maintenance [GEOGRAPHIC_DATA] | [GEOGRAPHIC_DATA], 19…" at bounding box center [803, 386] width 928 height 555
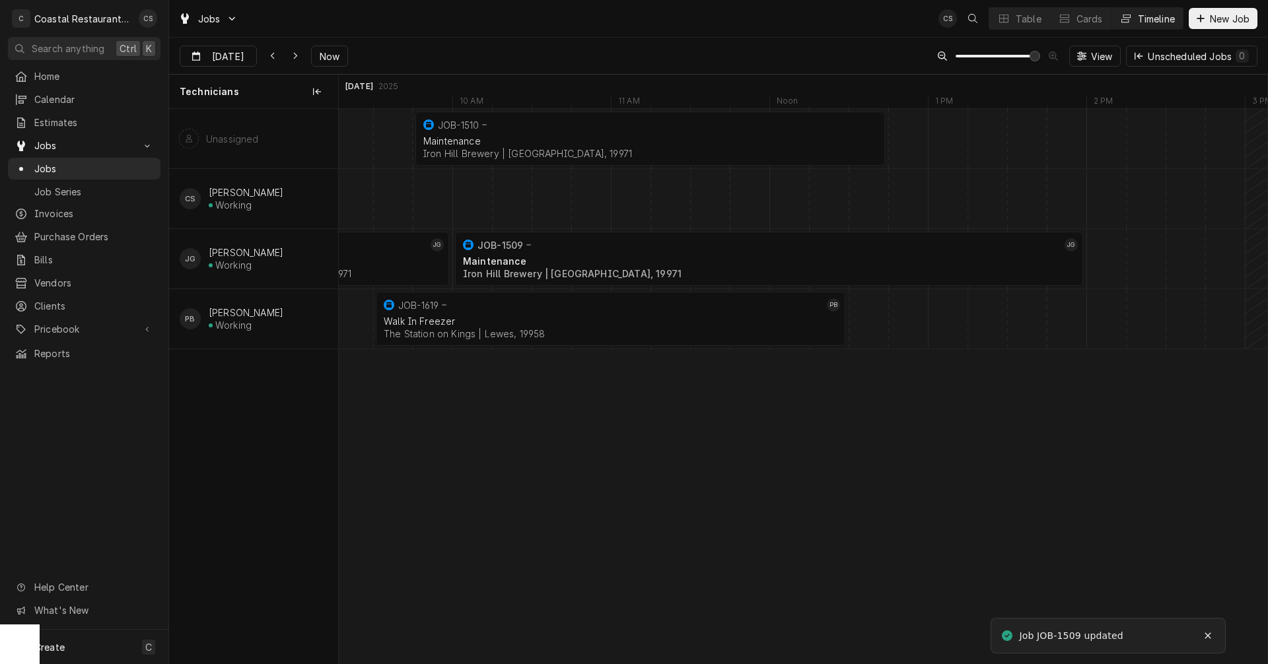
scroll to position [0, 0]
